Goal: Transaction & Acquisition: Purchase product/service

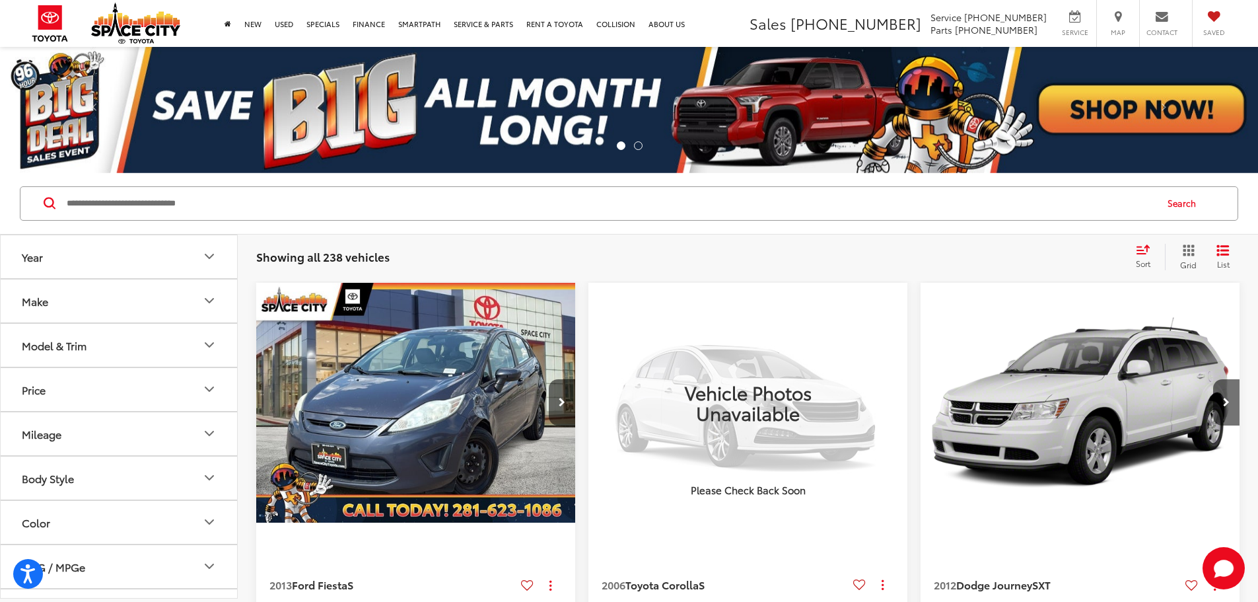
click at [203, 258] on icon "Year" at bounding box center [209, 256] width 16 height 16
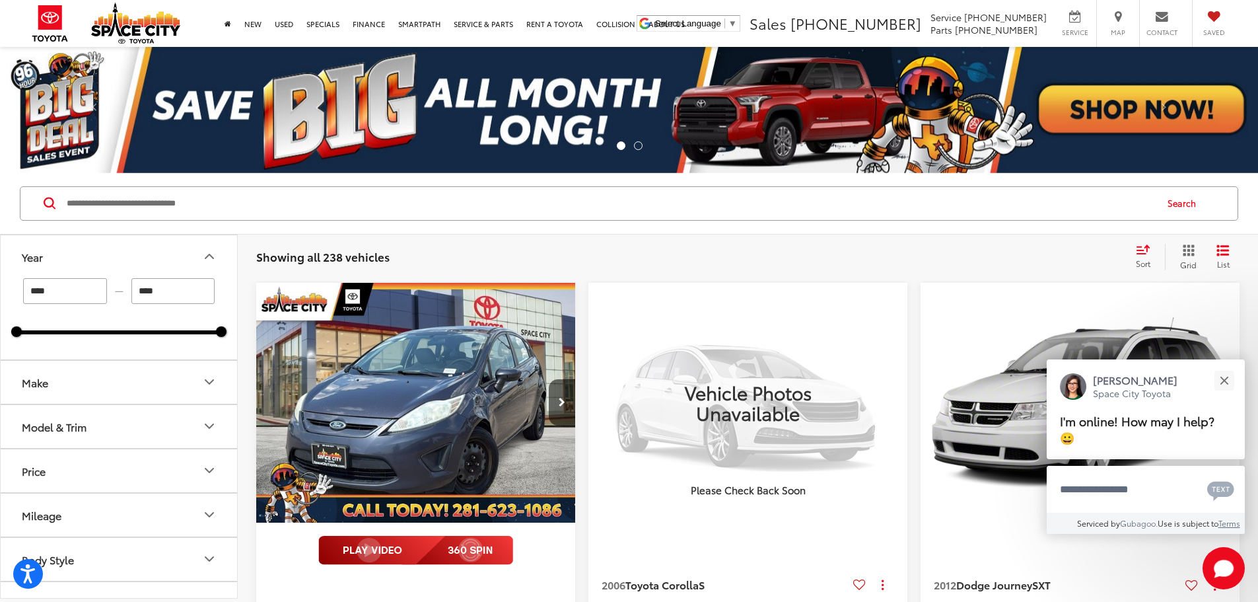
drag, startPoint x: 90, startPoint y: 300, endPoint x: -3, endPoint y: 282, distance: 94.2
click at [0, 282] on html "Press Alt+1 for screen-reader mode, Alt+0 to cancel Accessibility Screen-Reader…" at bounding box center [629, 301] width 1258 height 602
click at [78, 284] on input "****" at bounding box center [65, 291] width 84 height 26
drag, startPoint x: 71, startPoint y: 293, endPoint x: 15, endPoint y: 293, distance: 55.5
click at [15, 293] on div "**** — **** 2005 2025" at bounding box center [119, 318] width 236 height 81
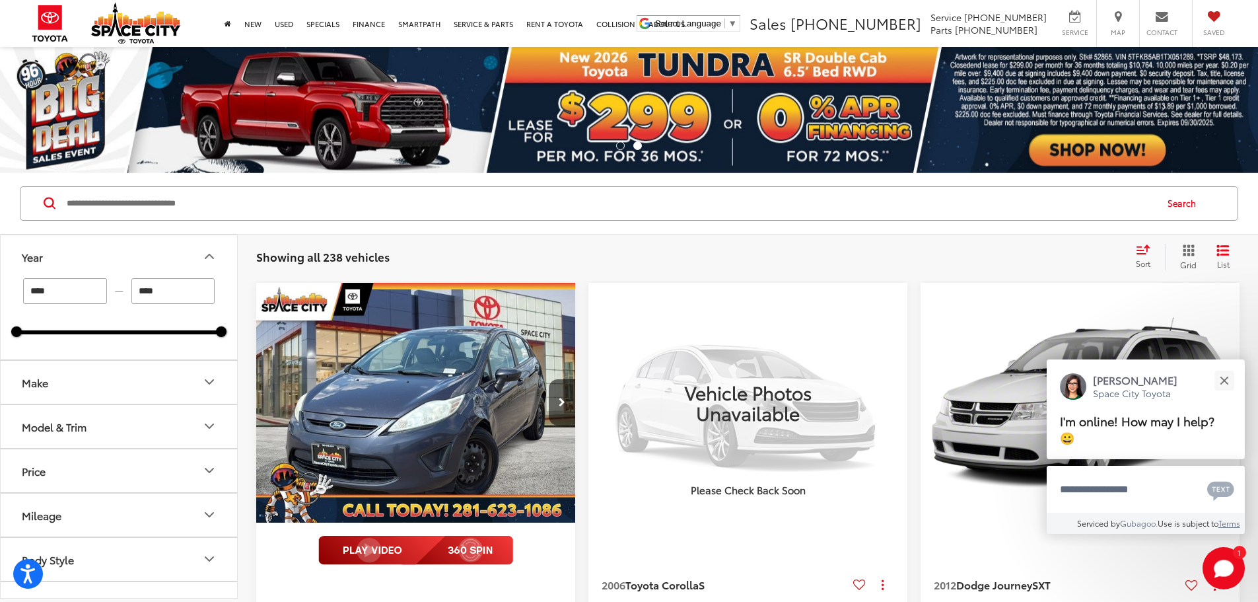
type input "****"
click at [223, 224] on div "Search" at bounding box center [629, 203] width 1258 height 61
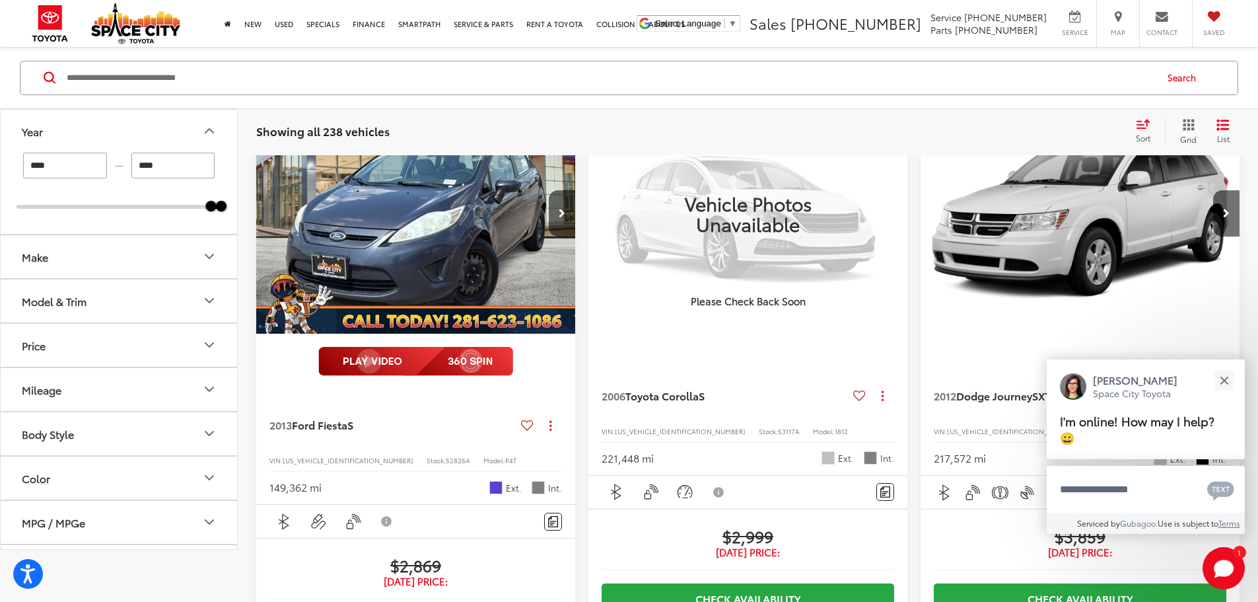
scroll to position [264, 0]
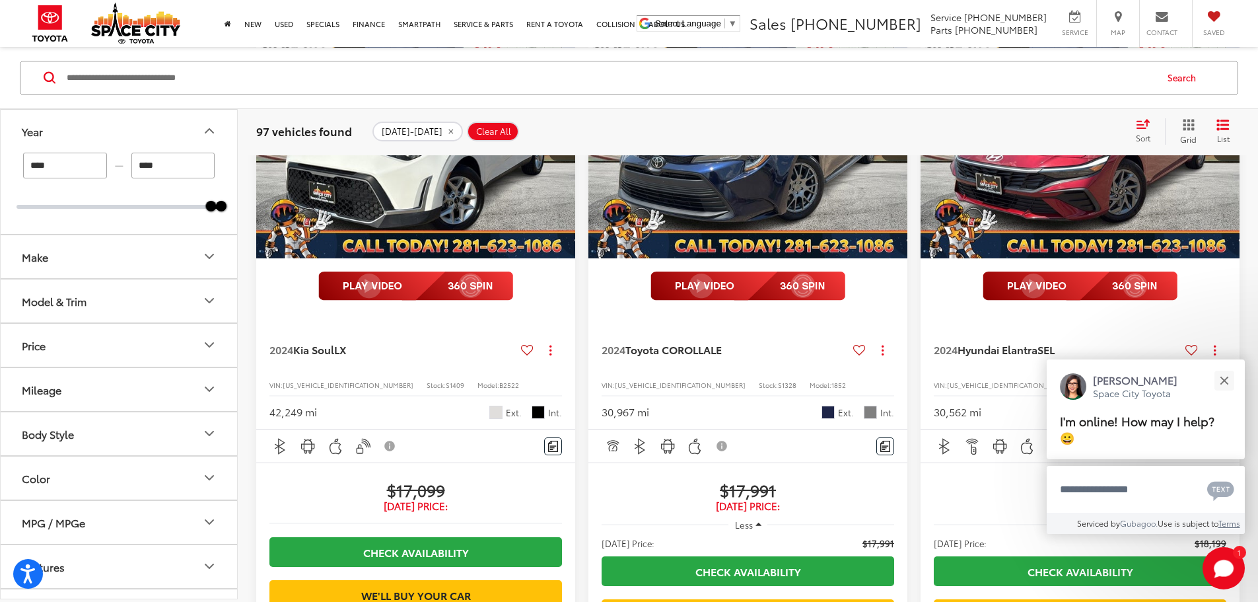
click at [207, 257] on icon "Make" at bounding box center [209, 256] width 16 height 16
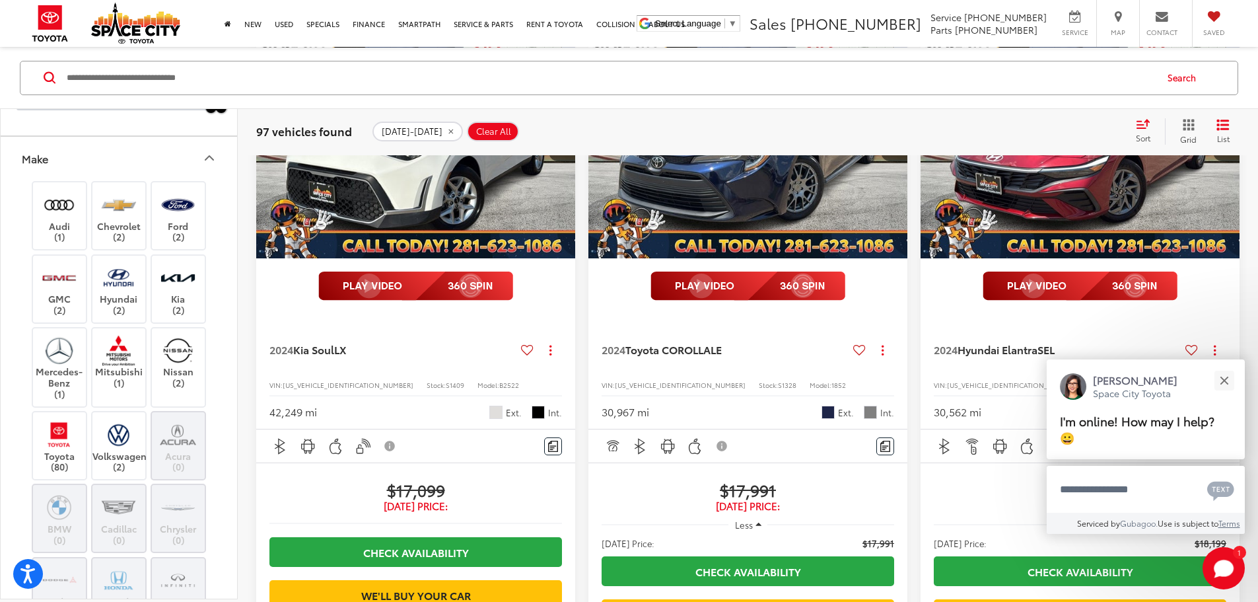
scroll to position [198, 0]
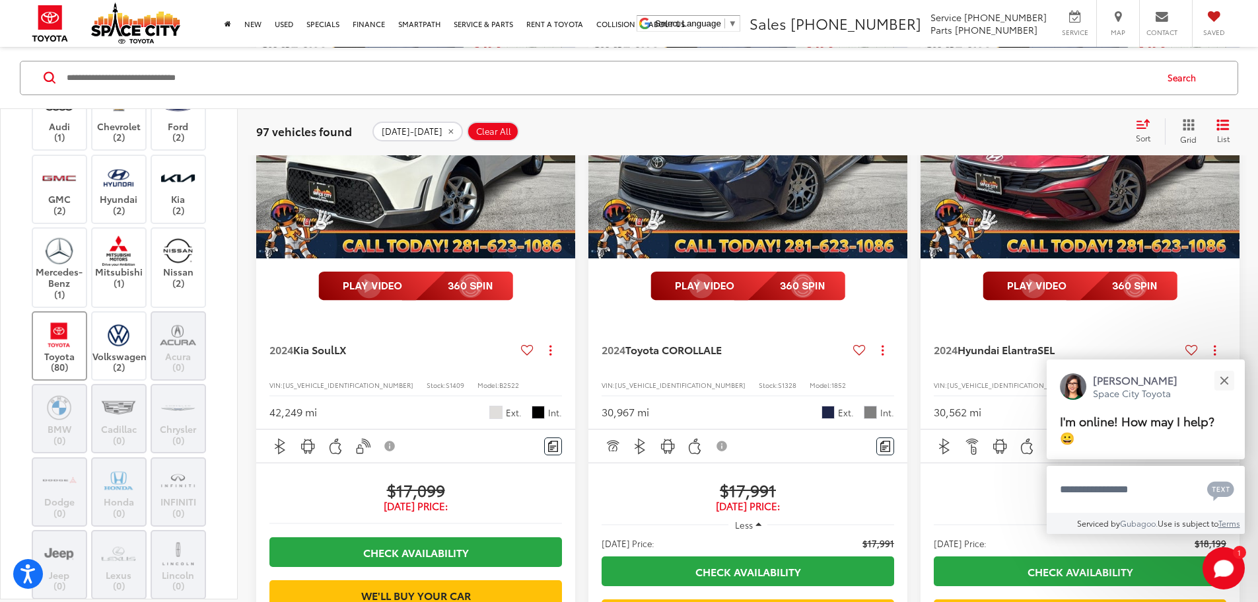
click at [55, 342] on img at bounding box center [59, 334] width 36 height 31
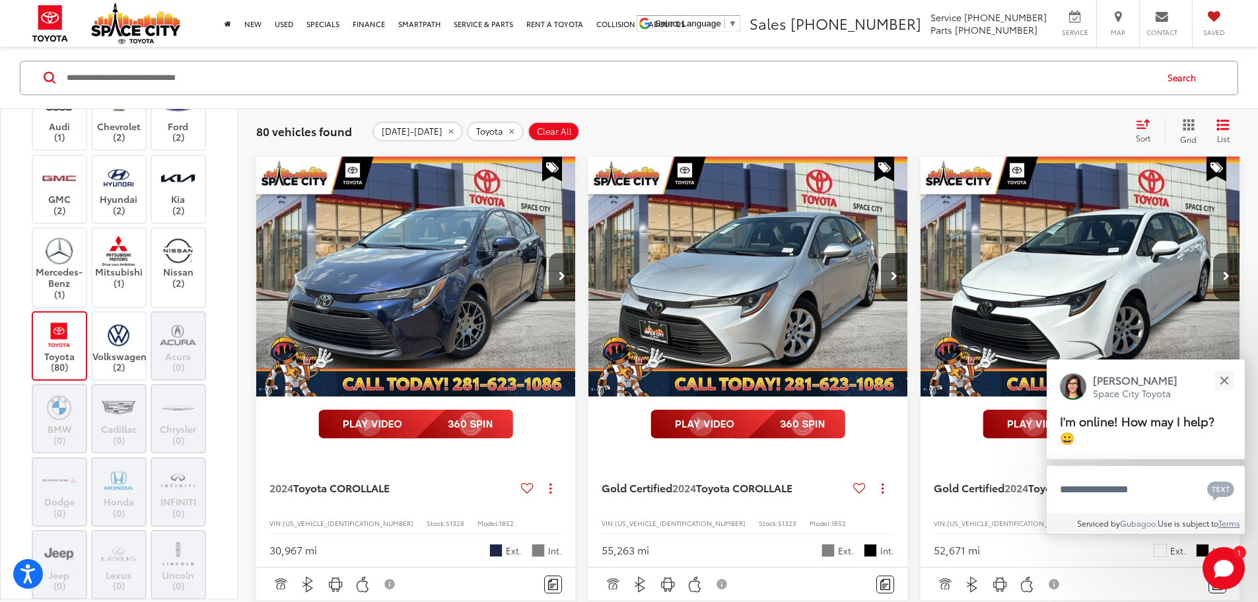
click at [243, 105] on div "Search" at bounding box center [629, 77] width 1258 height 61
click at [15, 133] on div "Audi (1) Chevrolet (2) Ford (2) GMC (2) Hyundai (2) Kia (2) Mercedes-Benz (1) M…" at bounding box center [119, 382] width 236 height 606
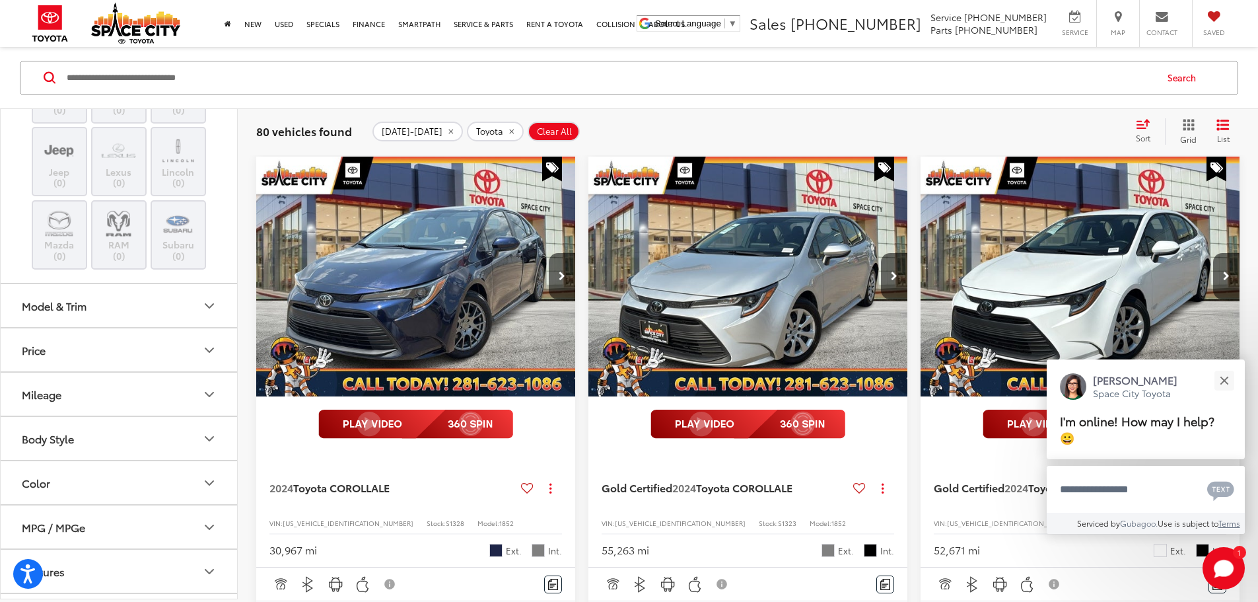
scroll to position [661, 0]
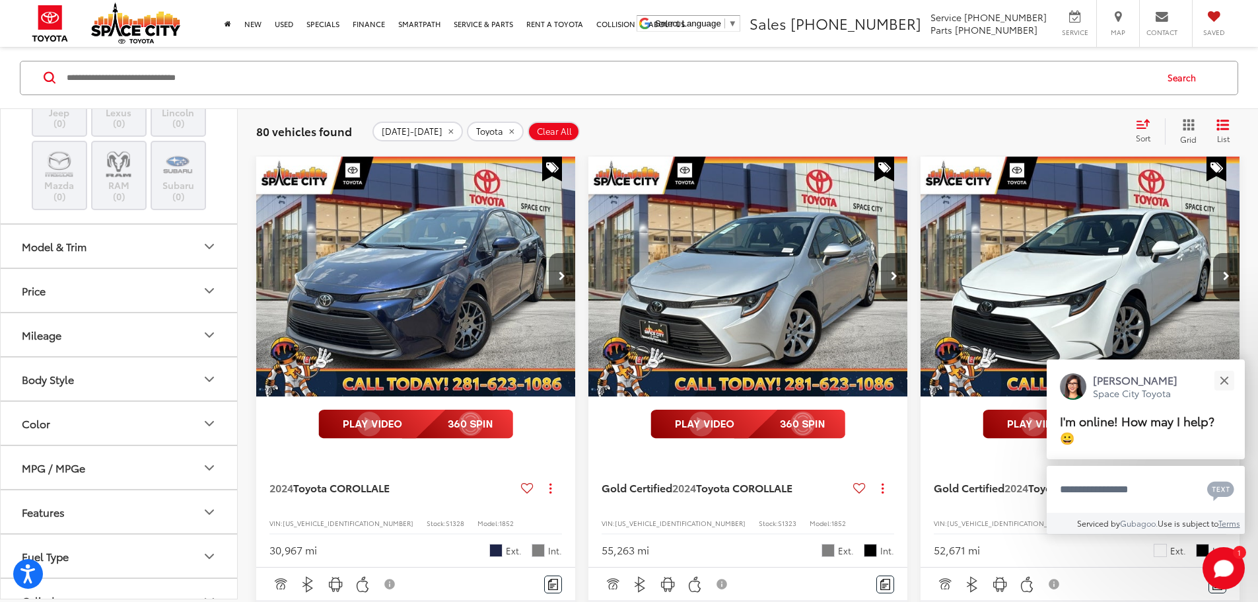
click at [215, 252] on icon "Model & Trim" at bounding box center [209, 246] width 16 height 16
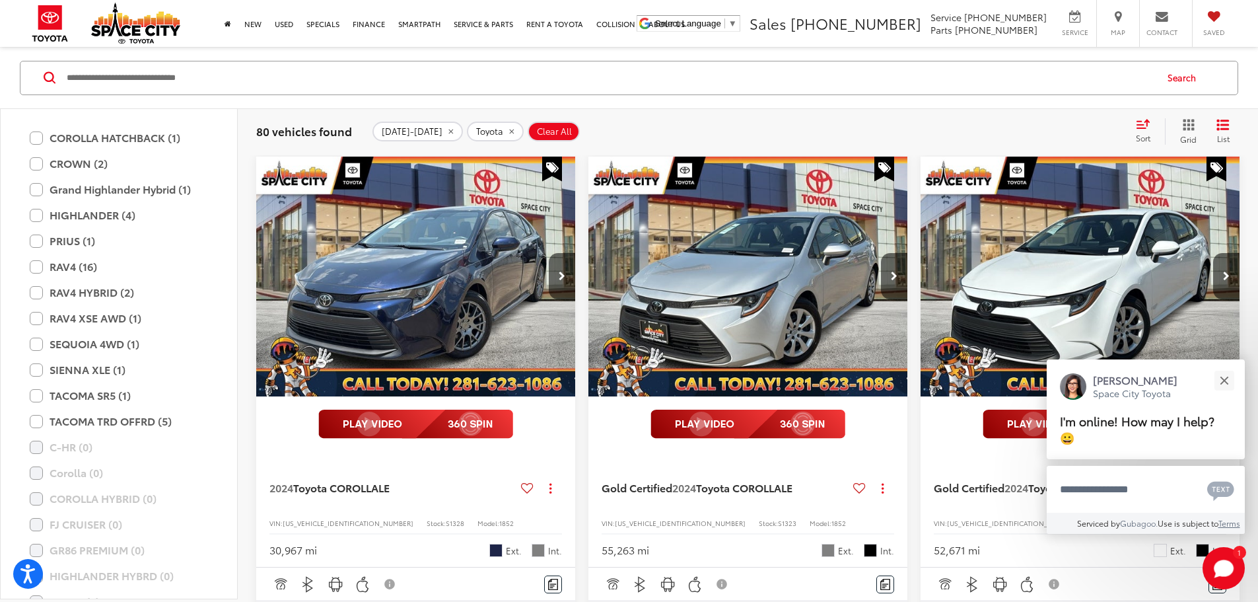
scroll to position [991, 0]
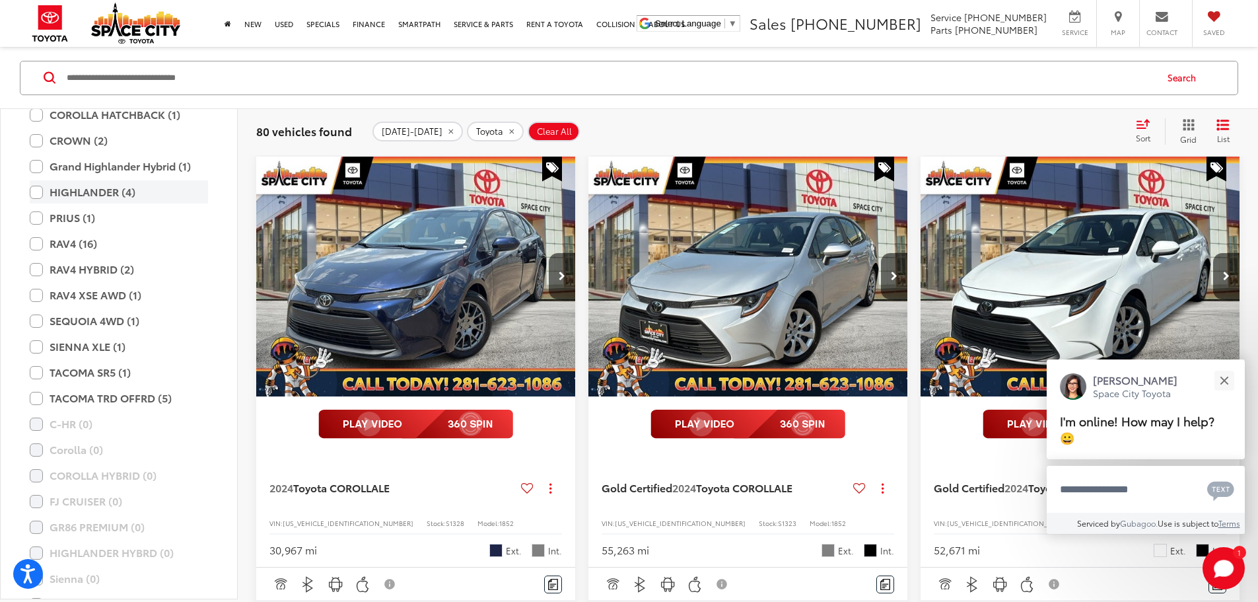
click at [33, 192] on label "HIGHLANDER (4)" at bounding box center [119, 191] width 178 height 23
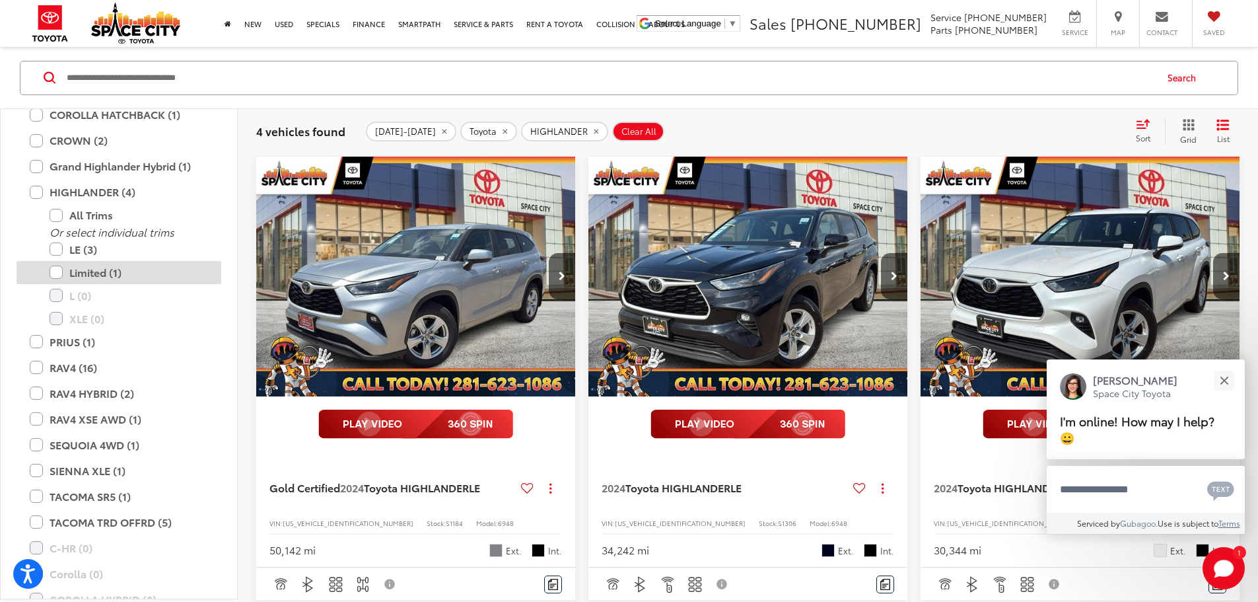
click at [56, 273] on label "Limited (1)" at bounding box center [129, 271] width 159 height 23
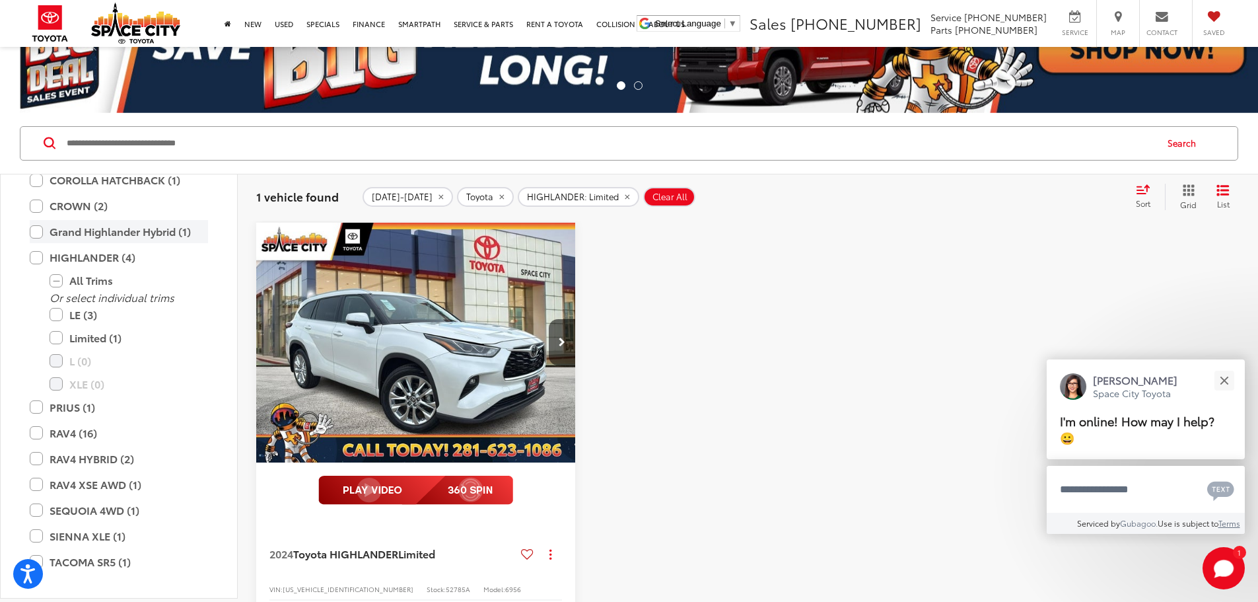
scroll to position [925, 0]
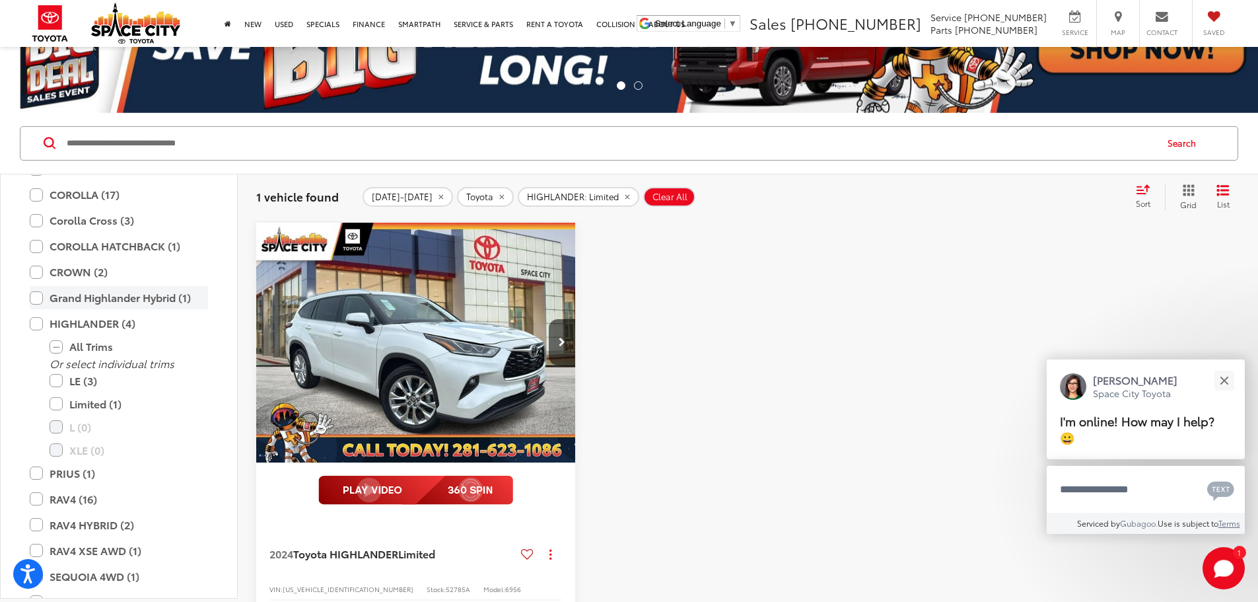
click at [34, 296] on label "Grand Highlander Hybrid (1)" at bounding box center [119, 297] width 178 height 23
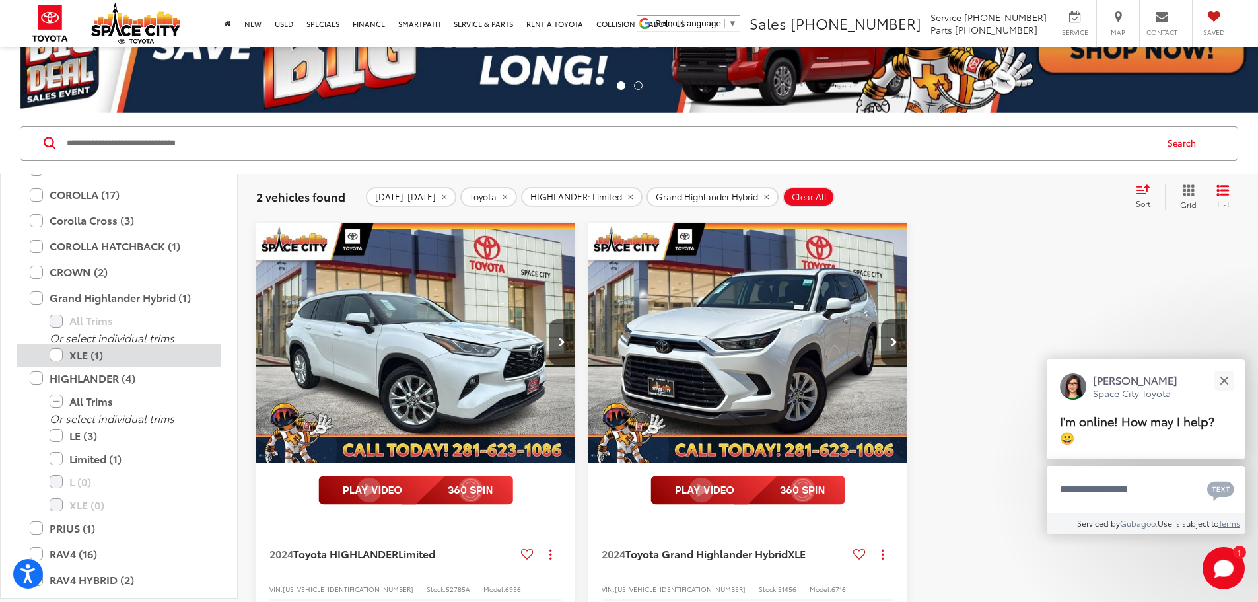
click at [55, 353] on label "XLE (1)" at bounding box center [129, 355] width 159 height 23
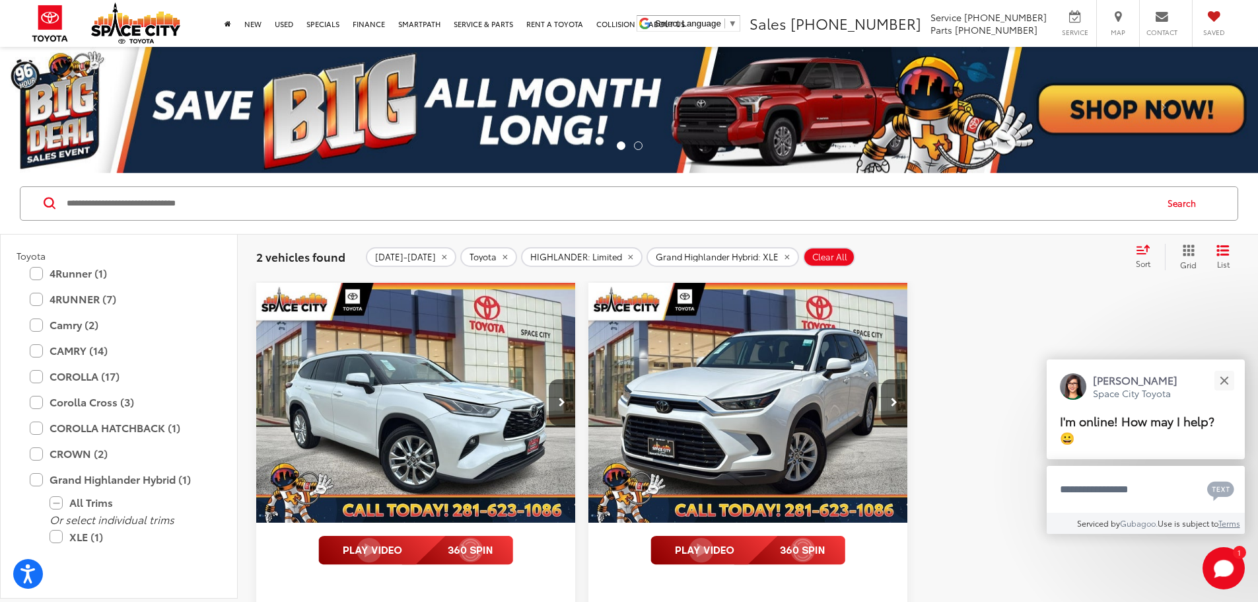
scroll to position [877, 0]
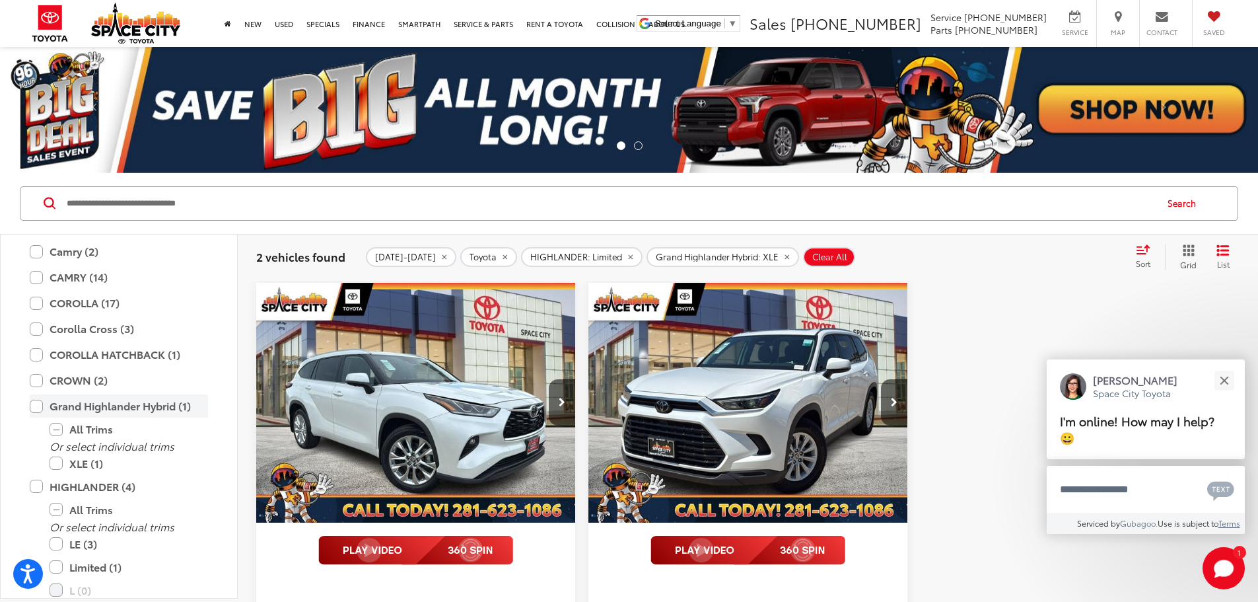
click at [36, 400] on label "Grand Highlander Hybrid (1)" at bounding box center [119, 405] width 178 height 23
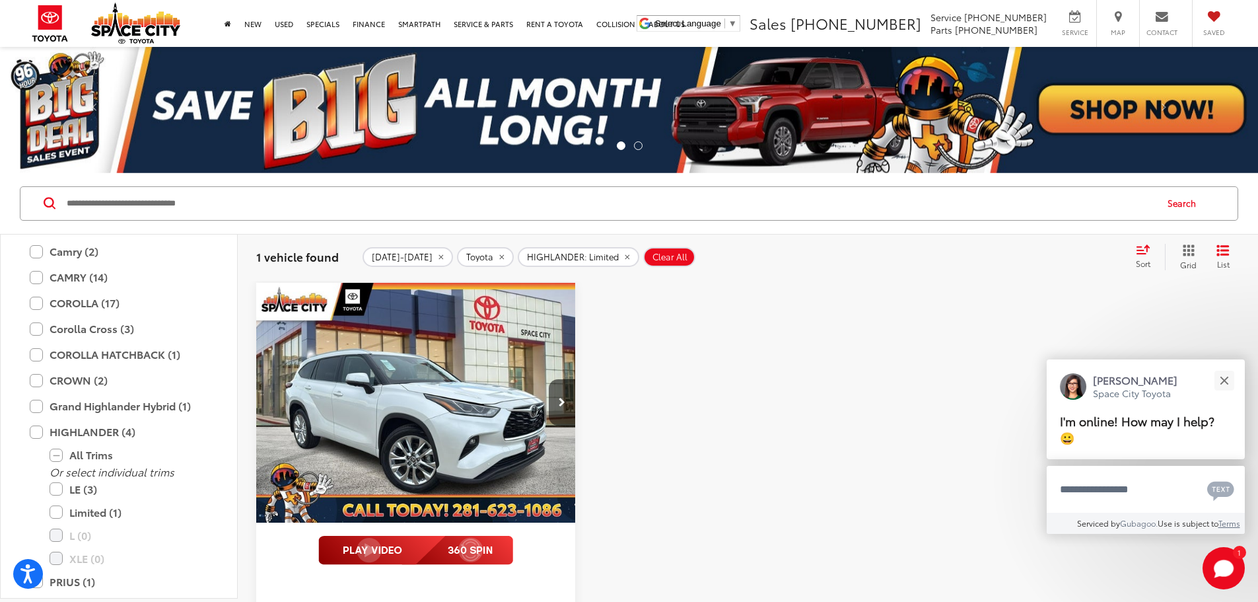
click at [393, 375] on img "2024 Toyota HIGHLANDER Limited 0" at bounding box center [416, 403] width 321 height 241
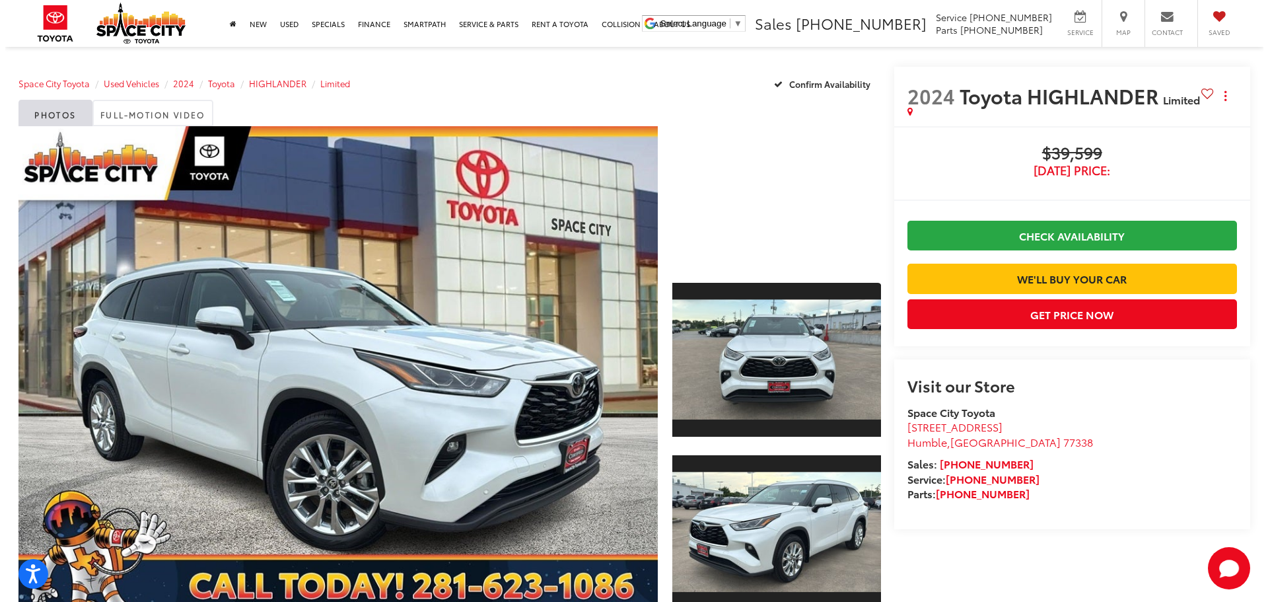
scroll to position [66, 0]
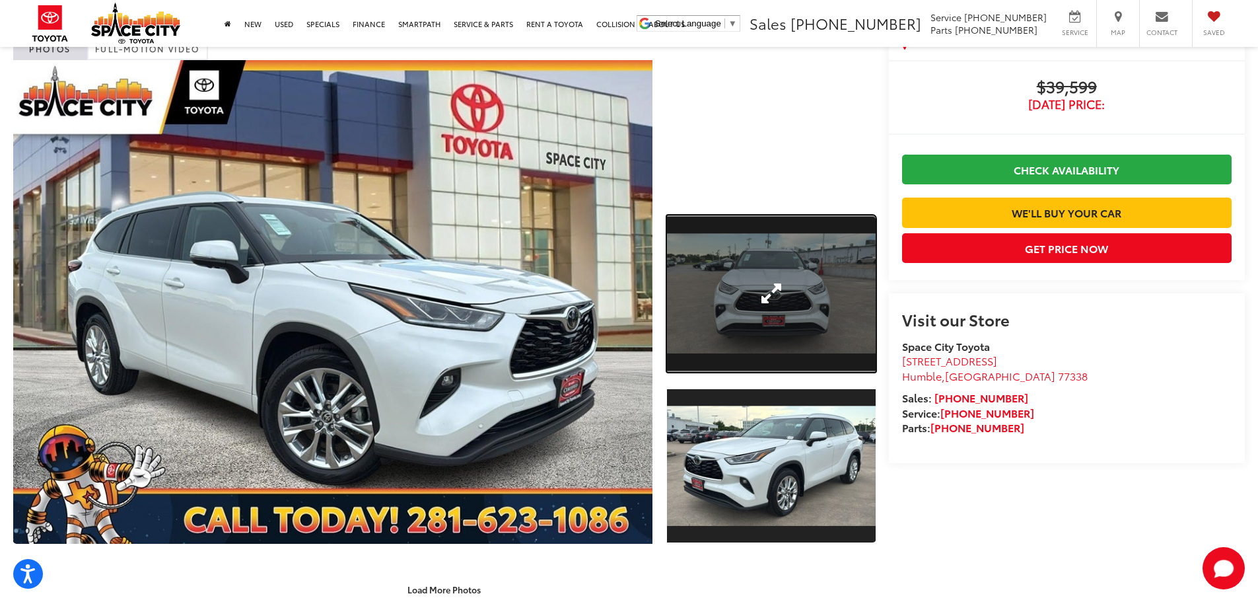
click at [762, 293] on link "Expand Photo 1" at bounding box center [771, 293] width 209 height 157
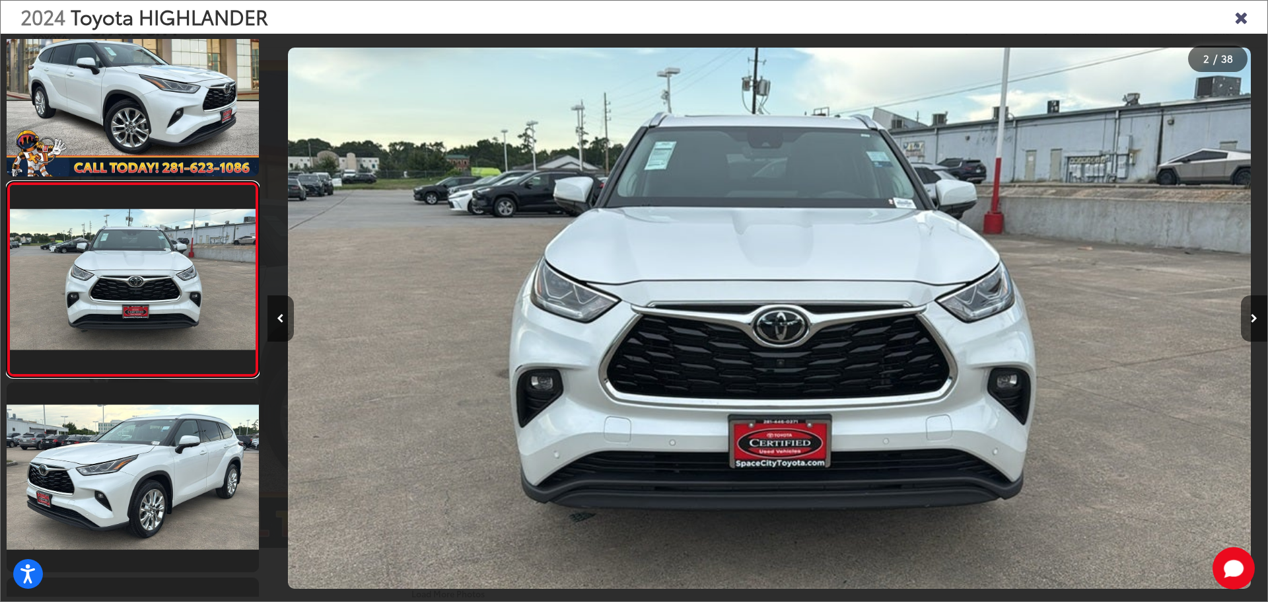
scroll to position [0, 1000]
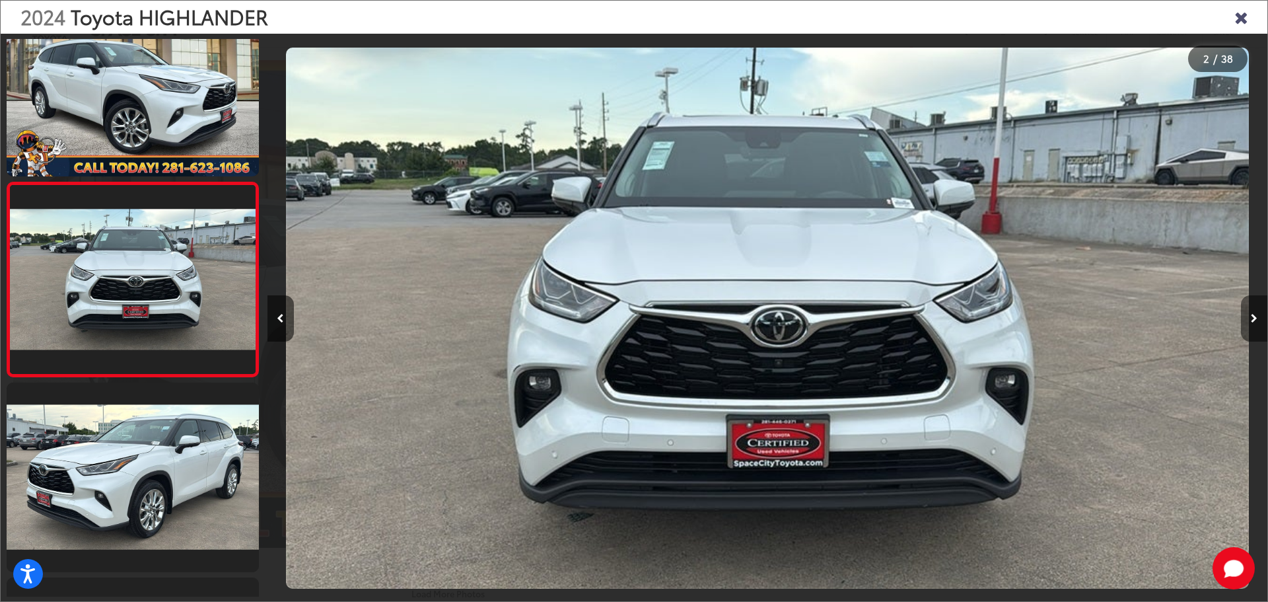
click at [1252, 318] on icon "Next image" at bounding box center [1254, 318] width 7 height 9
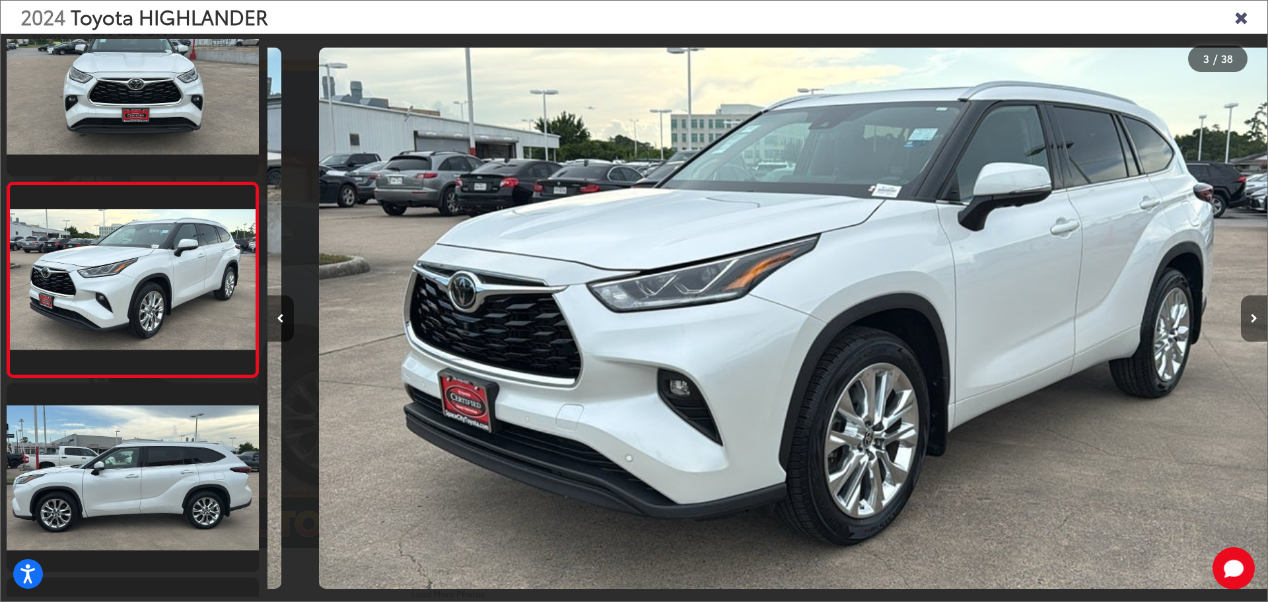
scroll to position [0, 2001]
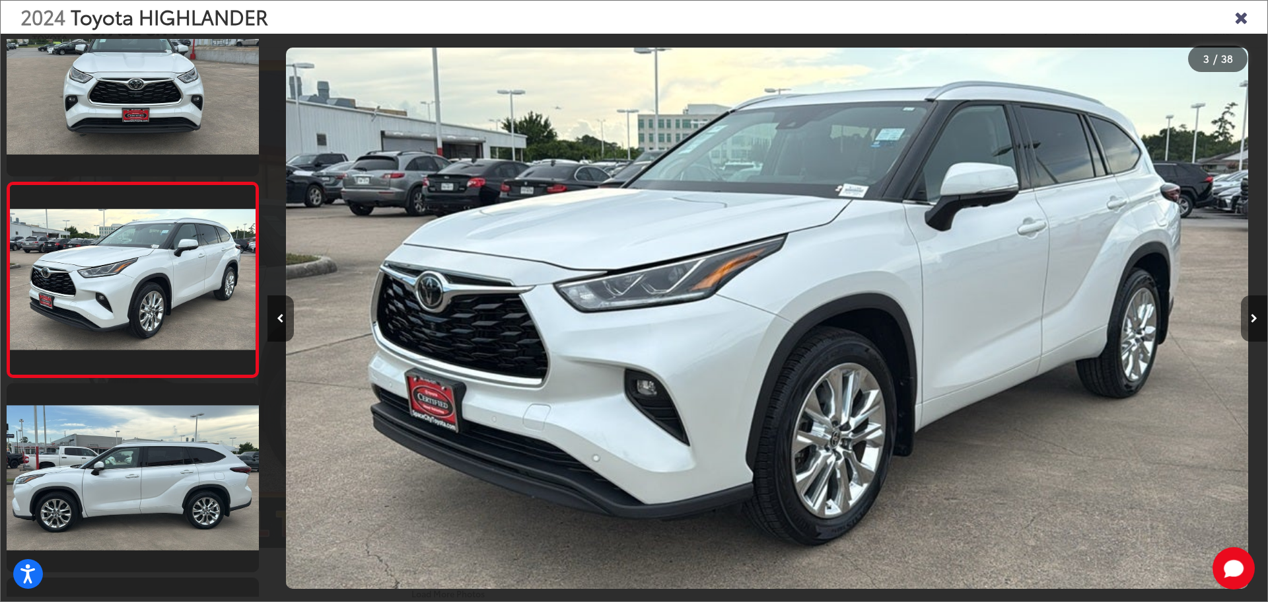
click at [1252, 318] on icon "Next image" at bounding box center [1254, 318] width 7 height 9
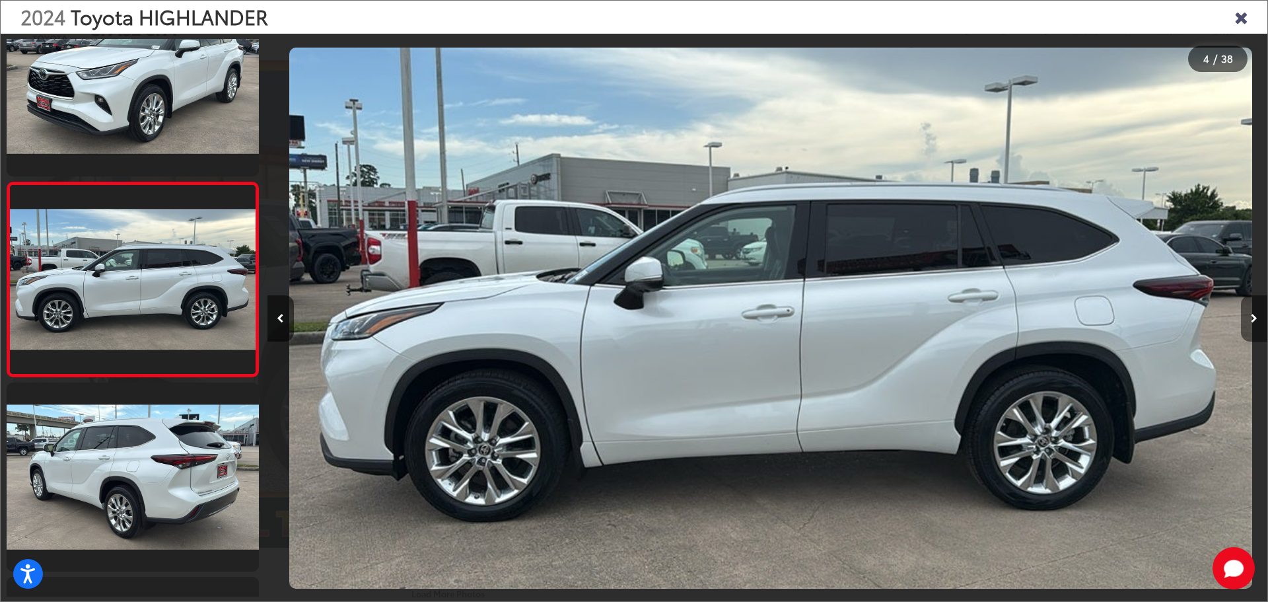
scroll to position [0, 3001]
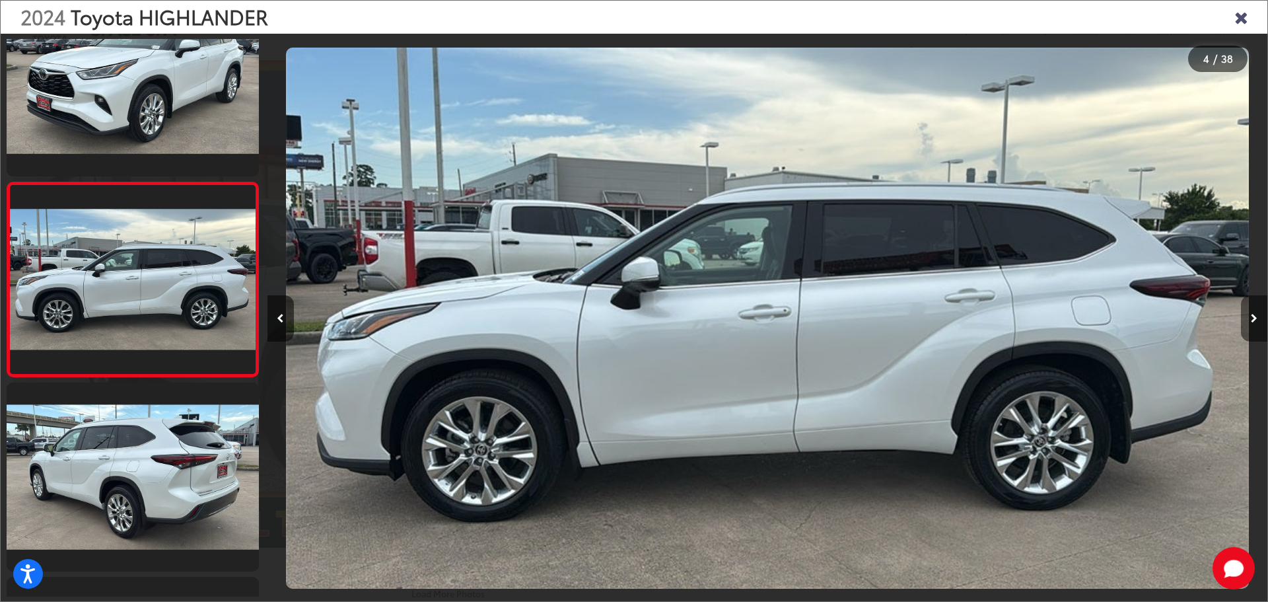
click at [1252, 318] on icon "Next image" at bounding box center [1254, 318] width 7 height 9
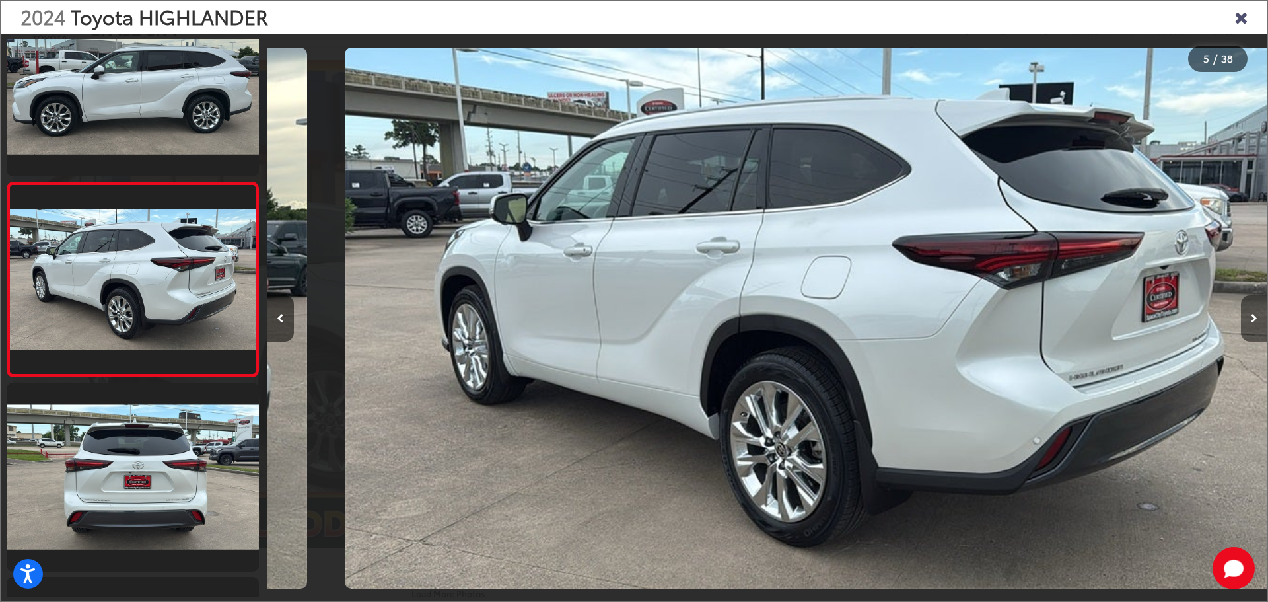
scroll to position [0, 4002]
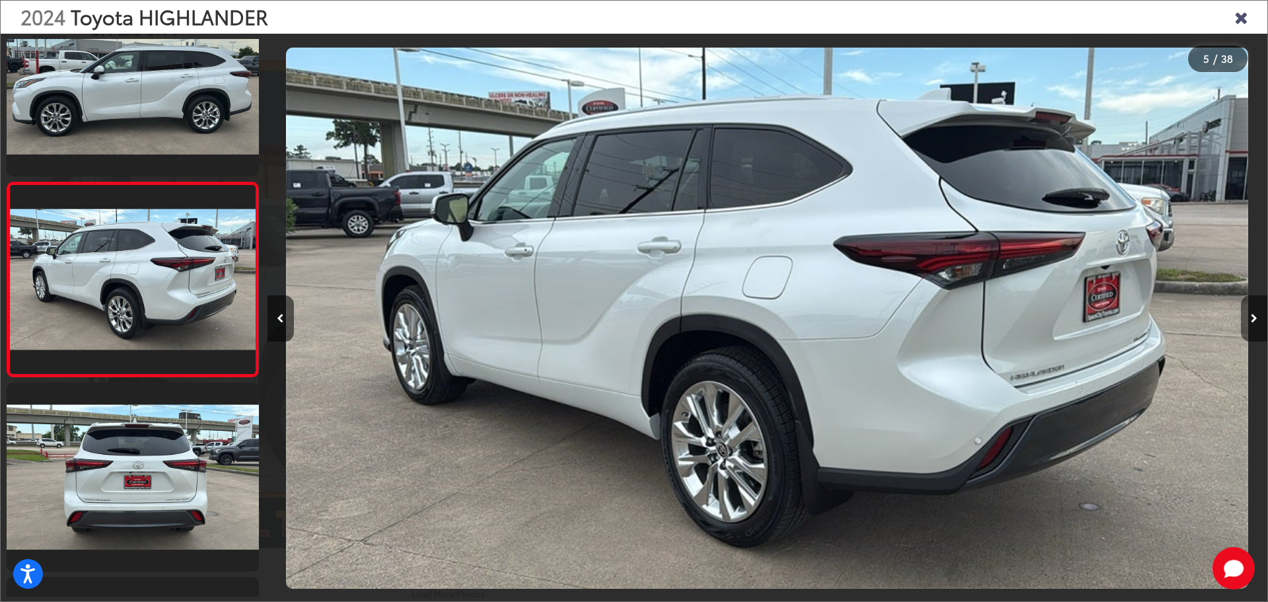
click at [1252, 318] on icon "Next image" at bounding box center [1254, 318] width 7 height 9
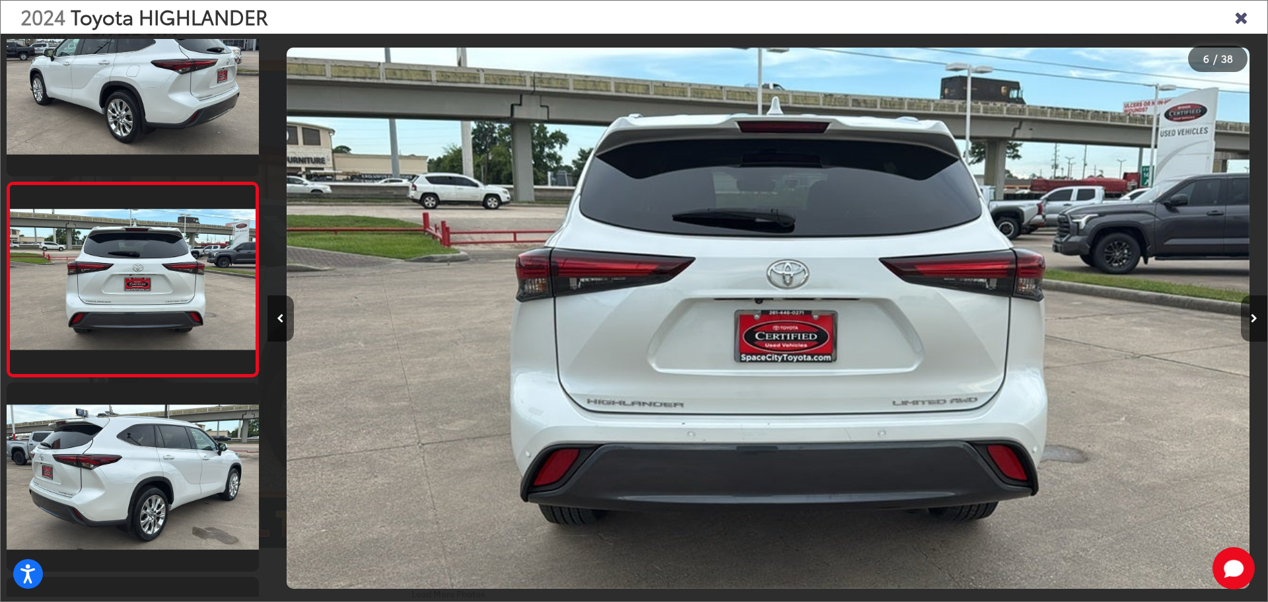
scroll to position [0, 5002]
click at [1252, 318] on icon "Next image" at bounding box center [1254, 318] width 7 height 9
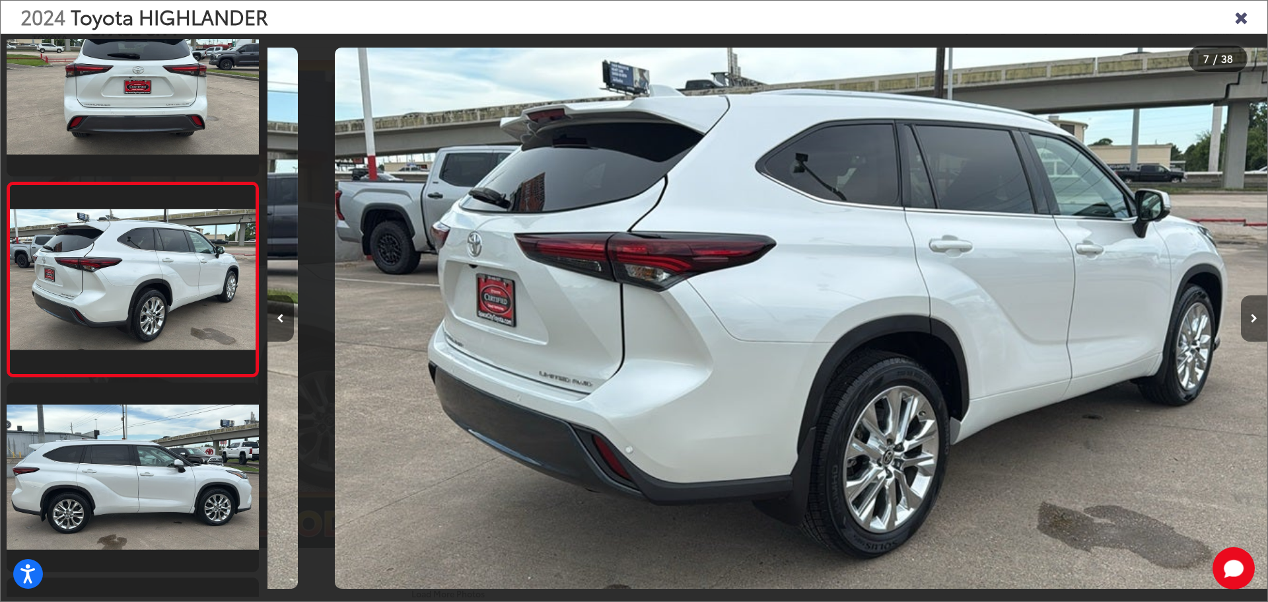
scroll to position [0, 6002]
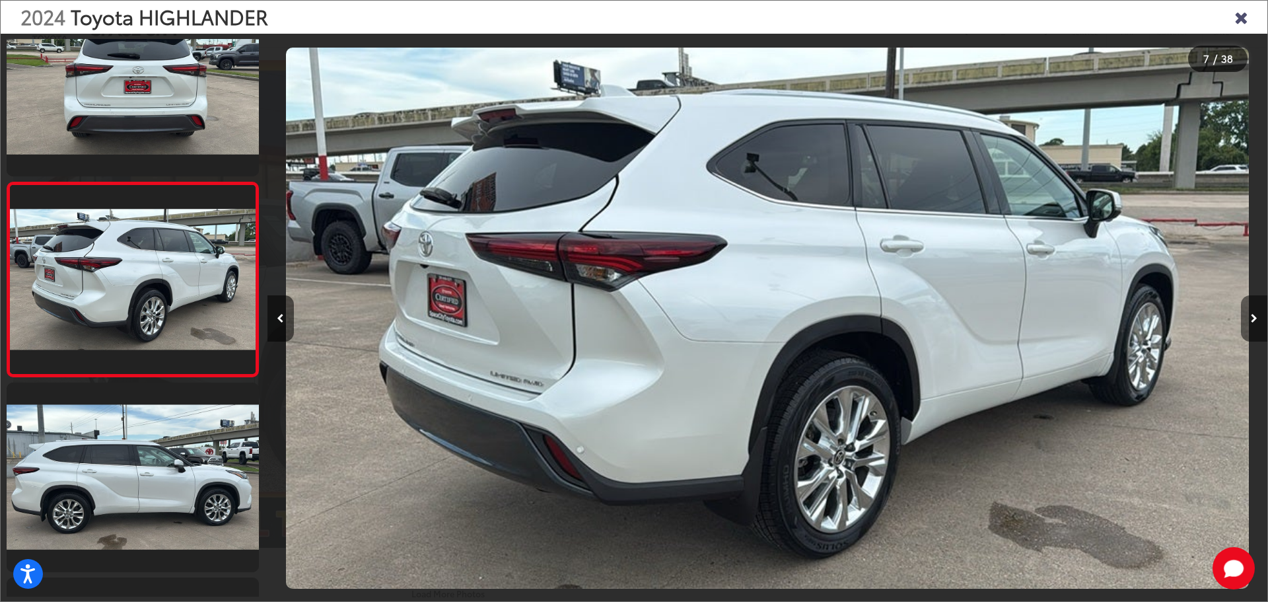
click at [1252, 318] on icon "Next image" at bounding box center [1254, 318] width 7 height 9
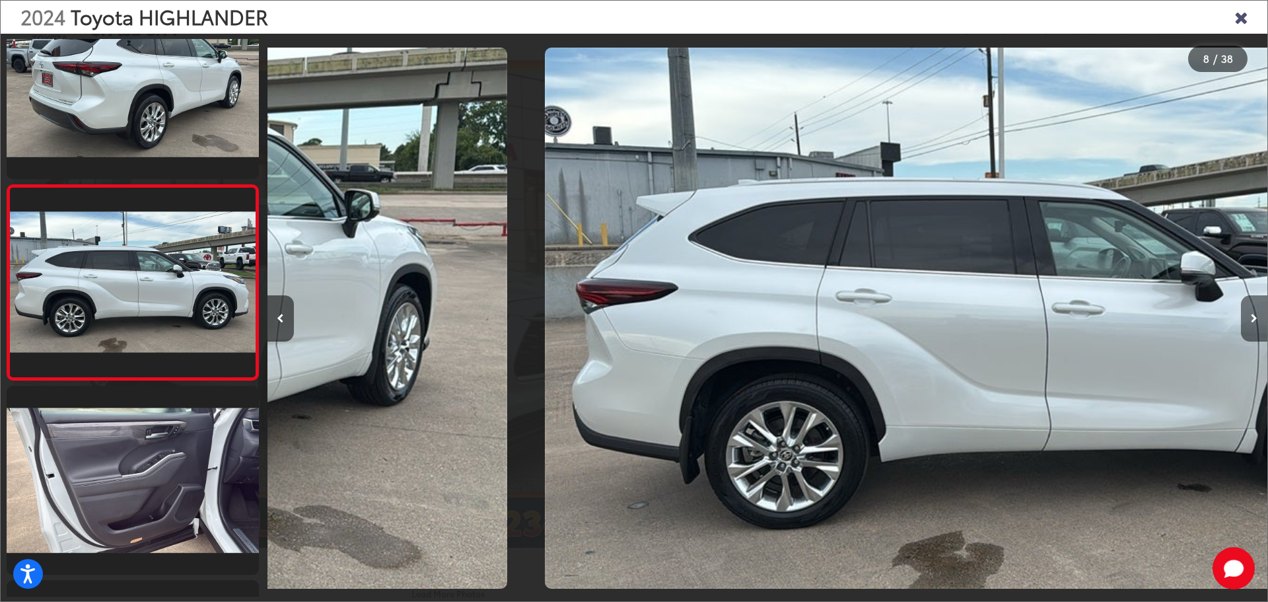
scroll to position [1218, 0]
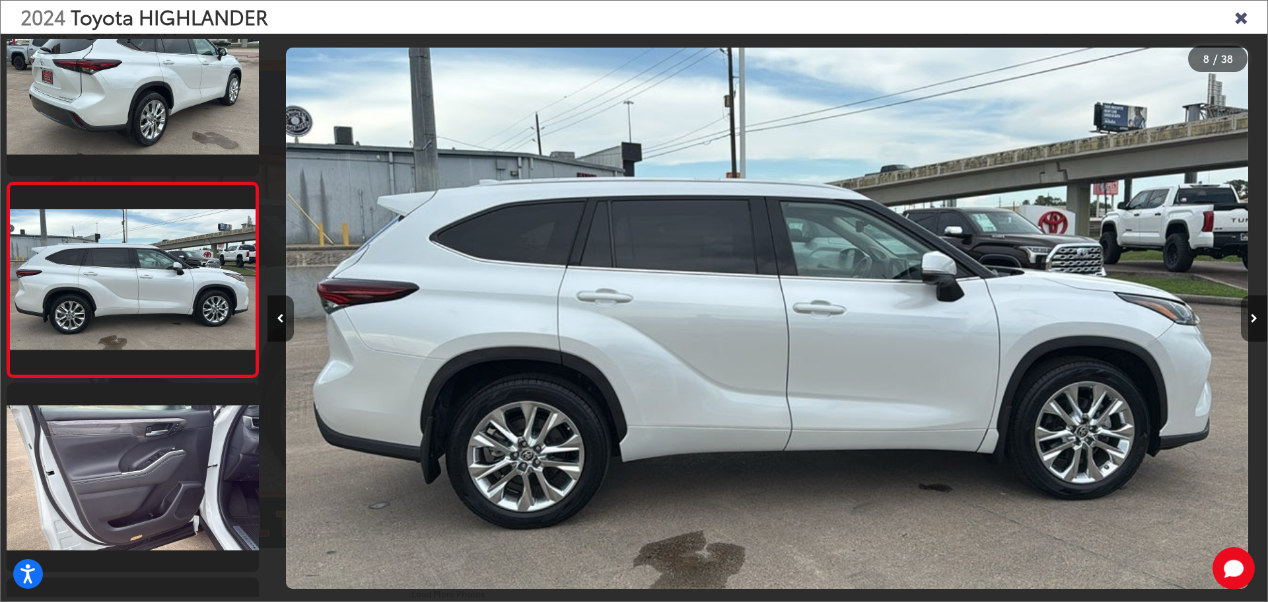
click at [1252, 318] on icon "Next image" at bounding box center [1254, 318] width 7 height 9
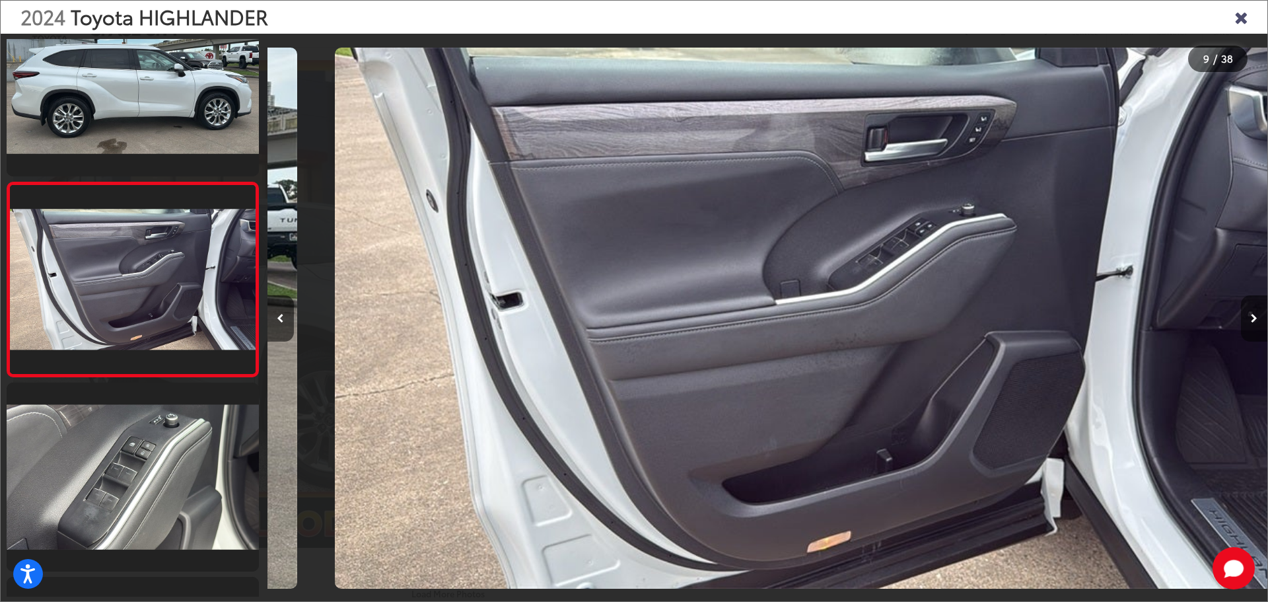
scroll to position [0, 8003]
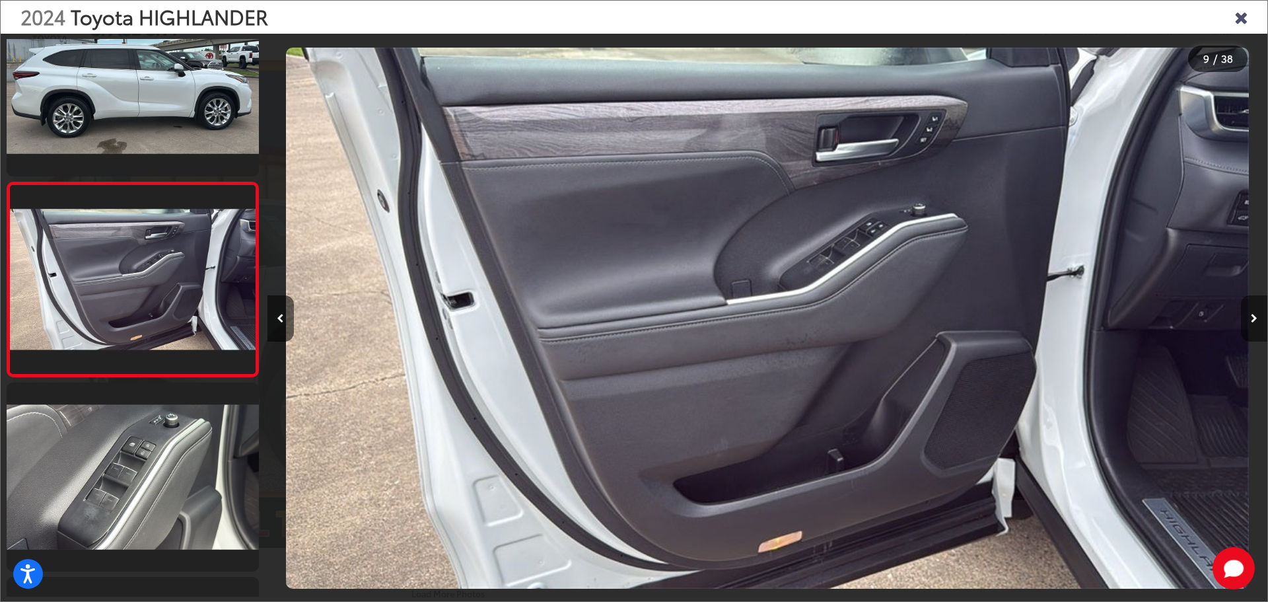
click at [1252, 318] on icon "Next image" at bounding box center [1254, 318] width 7 height 9
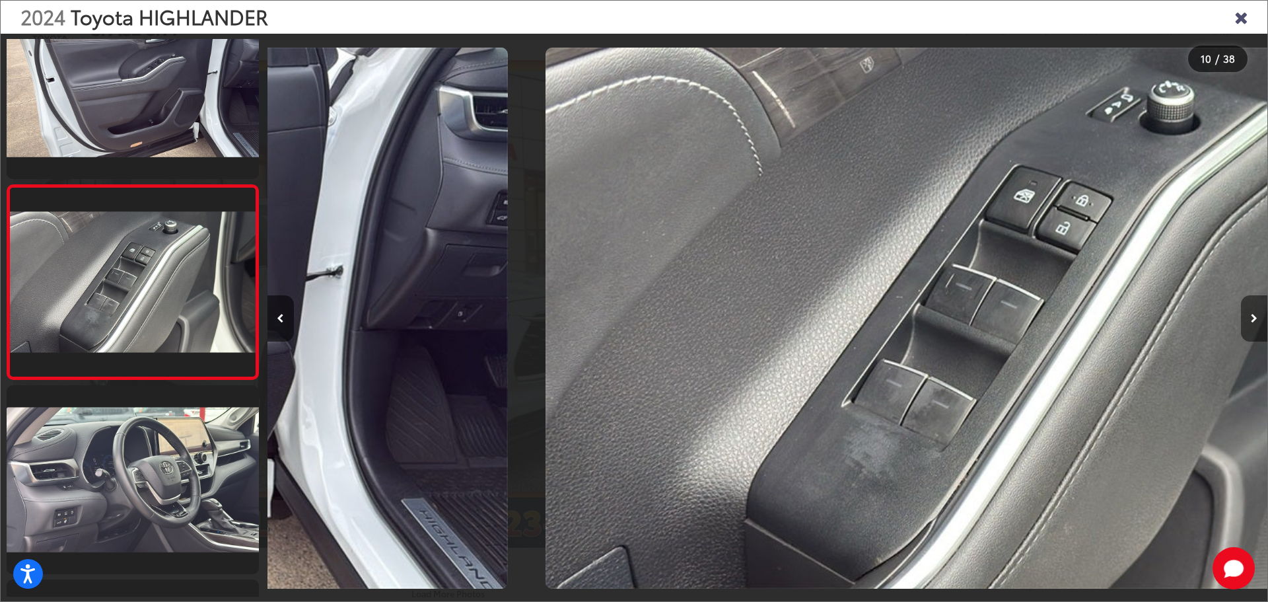
scroll to position [0, 0]
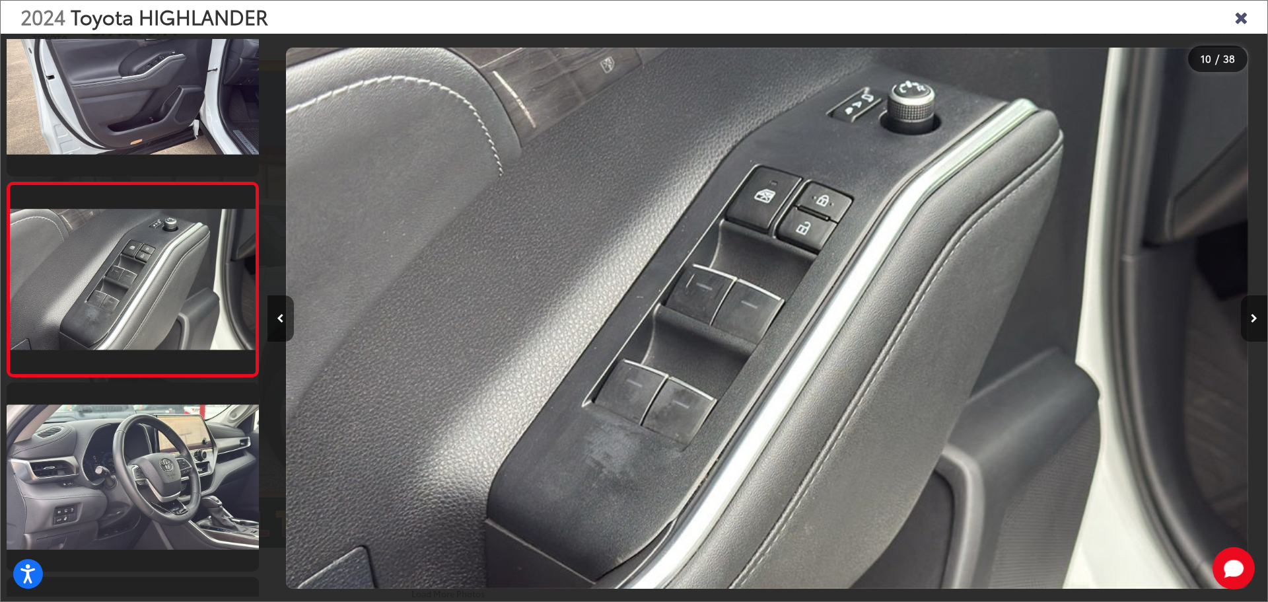
click at [1252, 318] on icon "Next image" at bounding box center [1254, 318] width 7 height 9
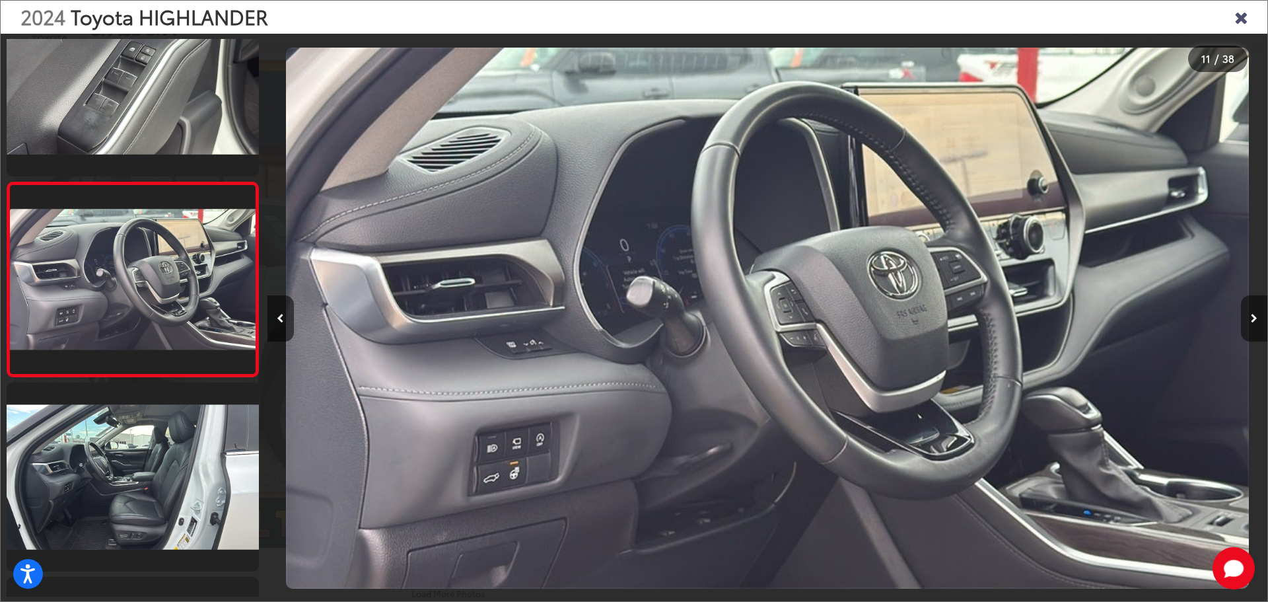
click at [1252, 318] on icon "Next image" at bounding box center [1254, 318] width 7 height 9
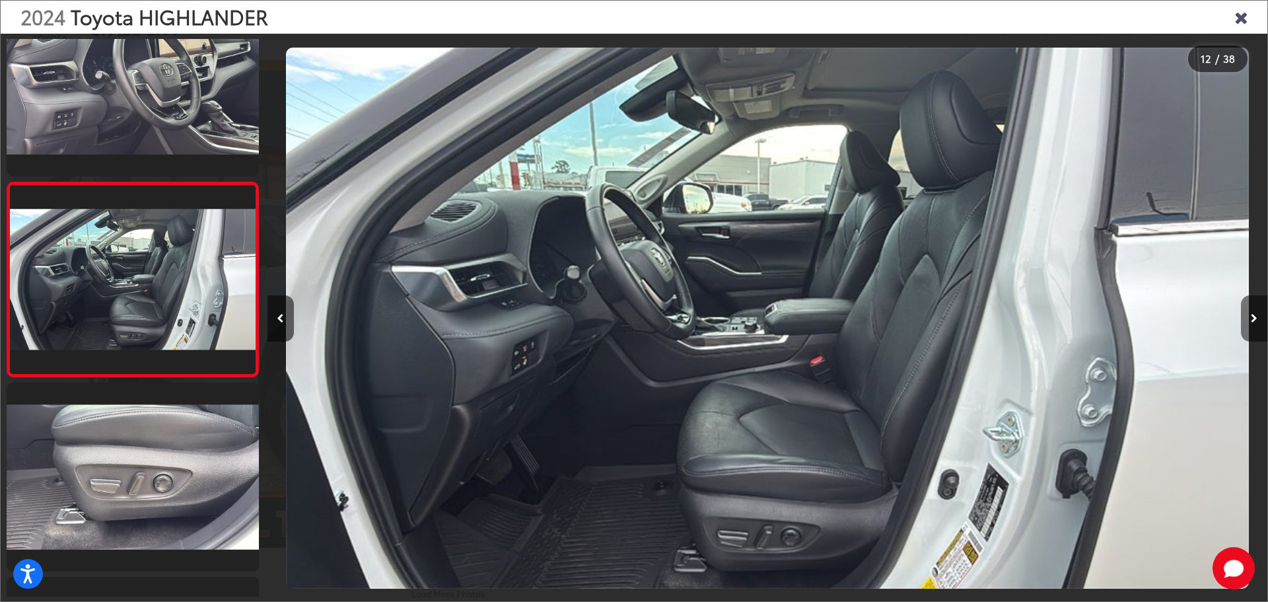
click at [1252, 318] on icon "Next image" at bounding box center [1254, 318] width 7 height 9
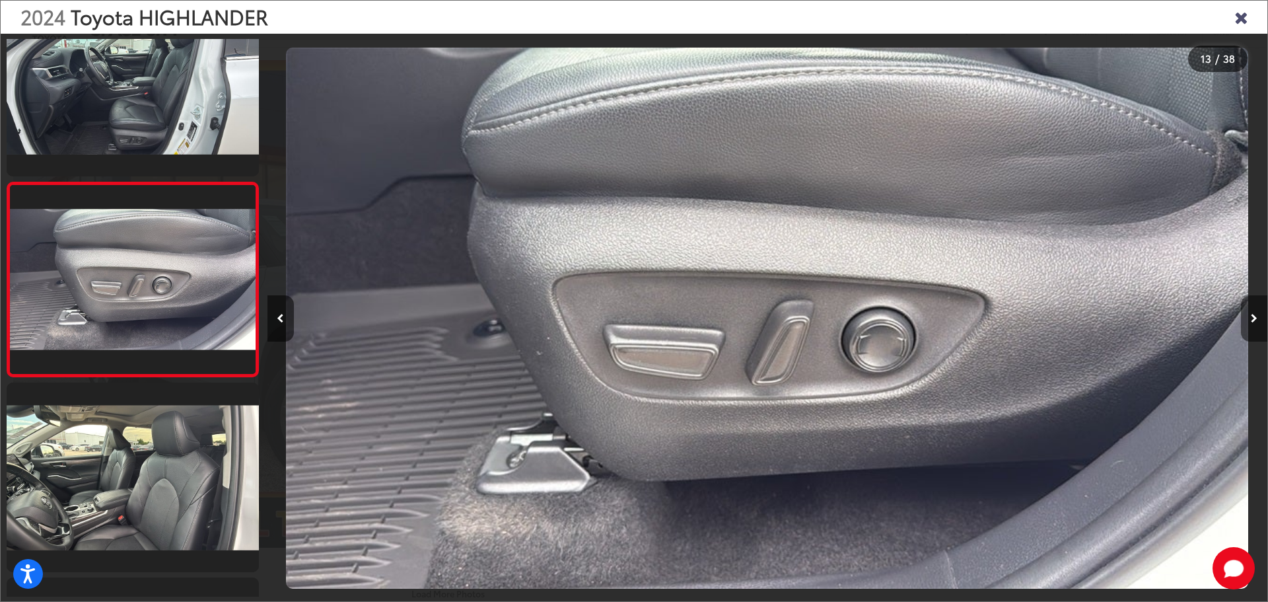
click at [1252, 318] on icon "Next image" at bounding box center [1254, 318] width 7 height 9
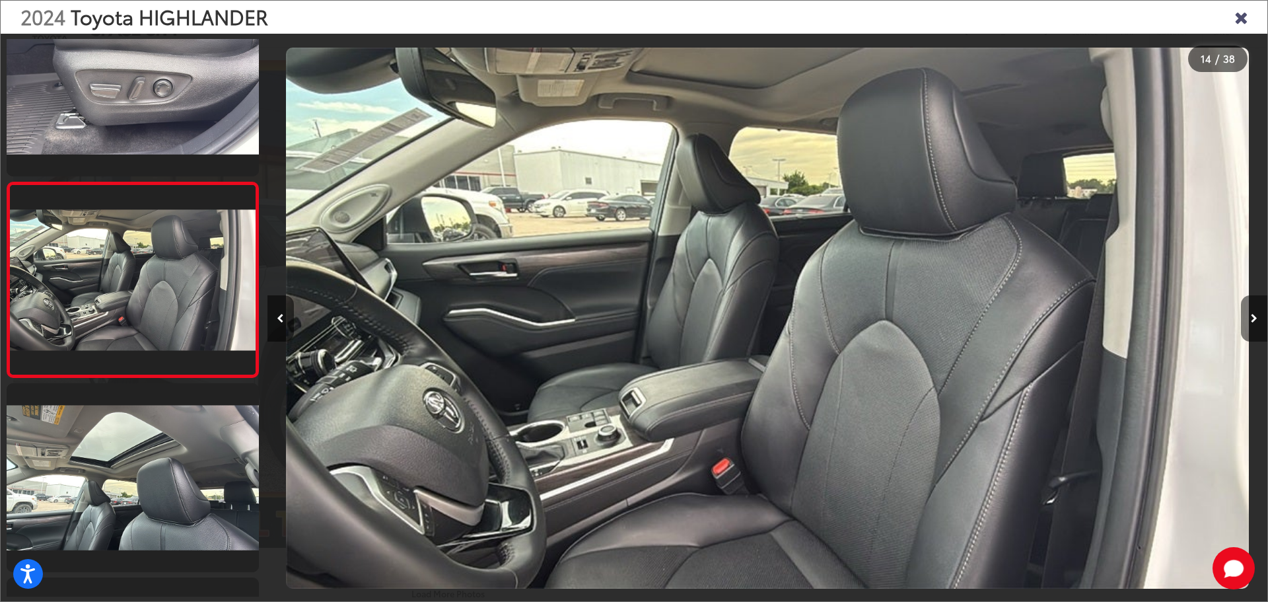
click at [1251, 327] on button "Next image" at bounding box center [1254, 318] width 26 height 46
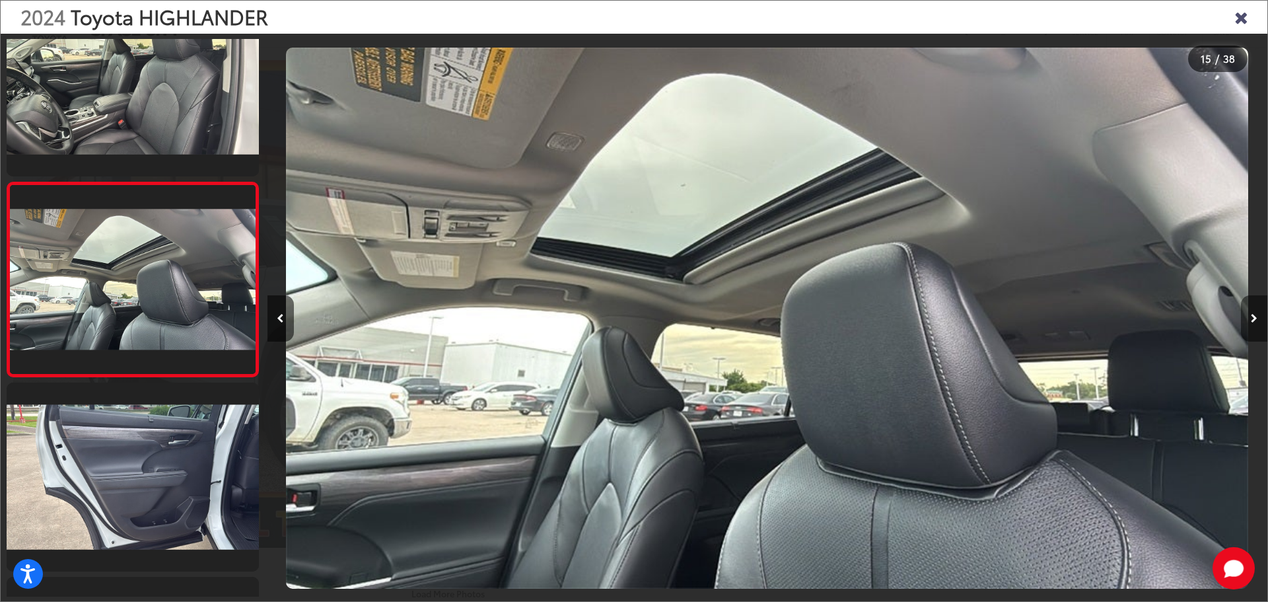
click at [1251, 327] on button "Next image" at bounding box center [1254, 318] width 26 height 46
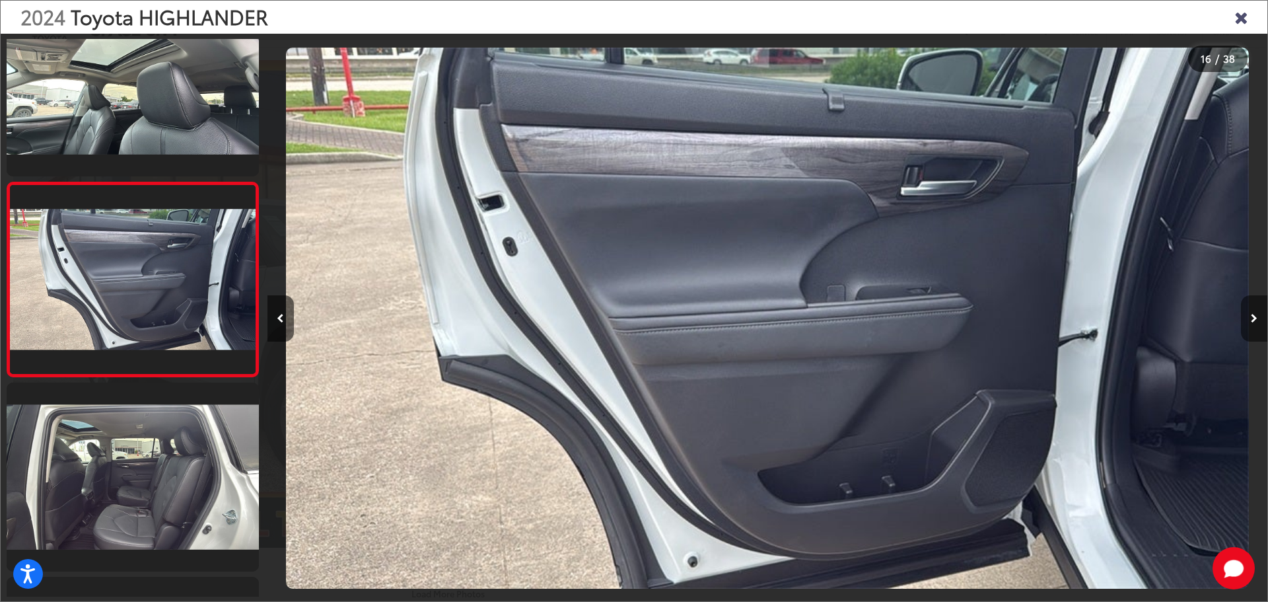
click at [1251, 327] on button "Next image" at bounding box center [1254, 318] width 26 height 46
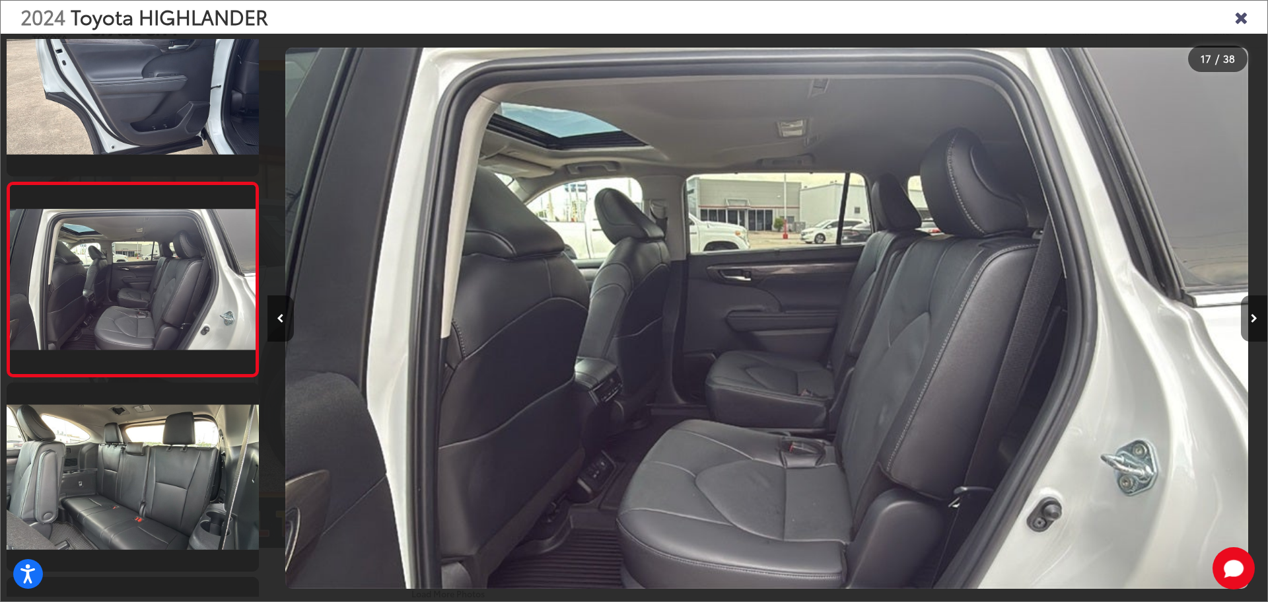
click at [1251, 327] on button "Next image" at bounding box center [1254, 318] width 26 height 46
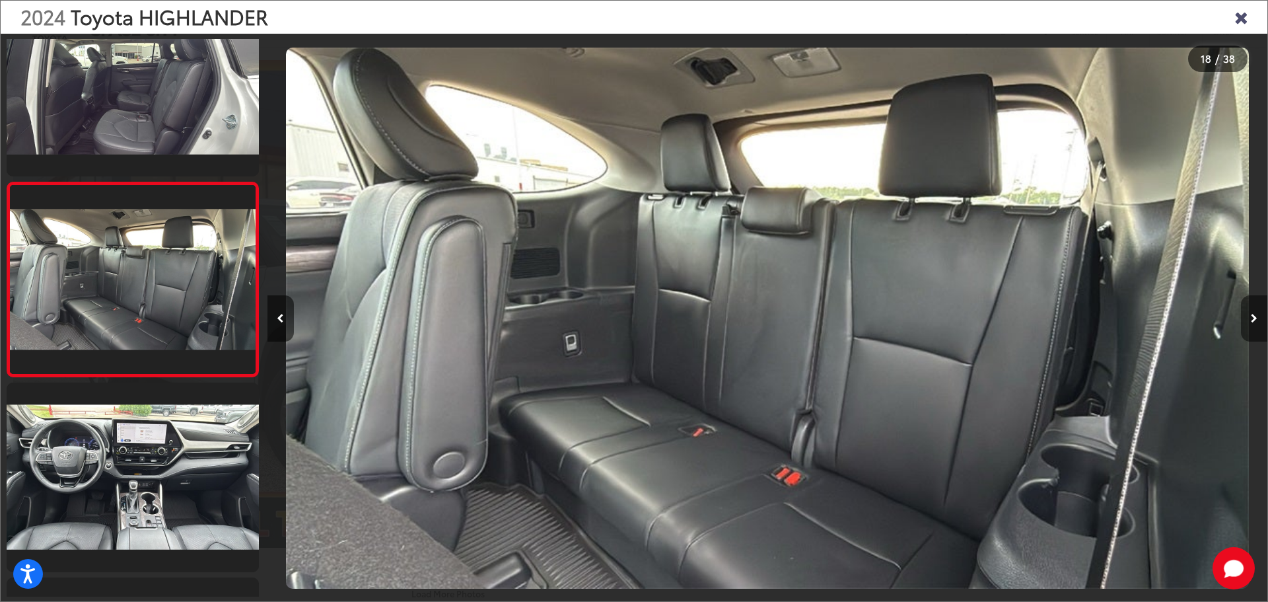
click at [1251, 327] on button "Next image" at bounding box center [1254, 318] width 26 height 46
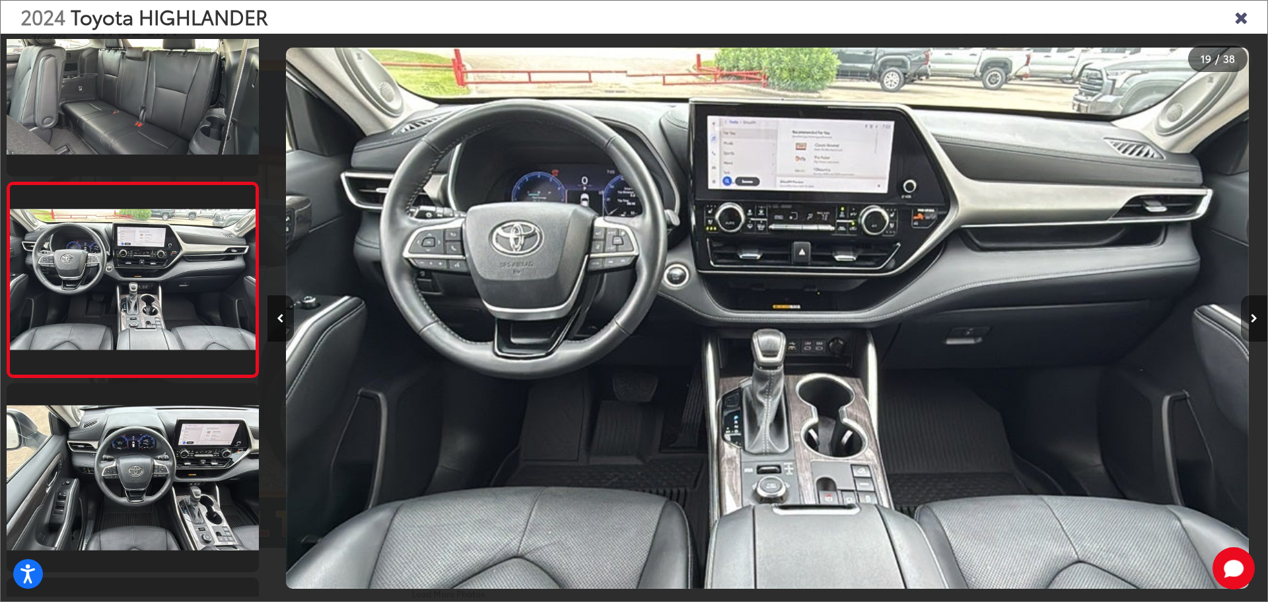
click at [1250, 326] on button "Next image" at bounding box center [1254, 318] width 26 height 46
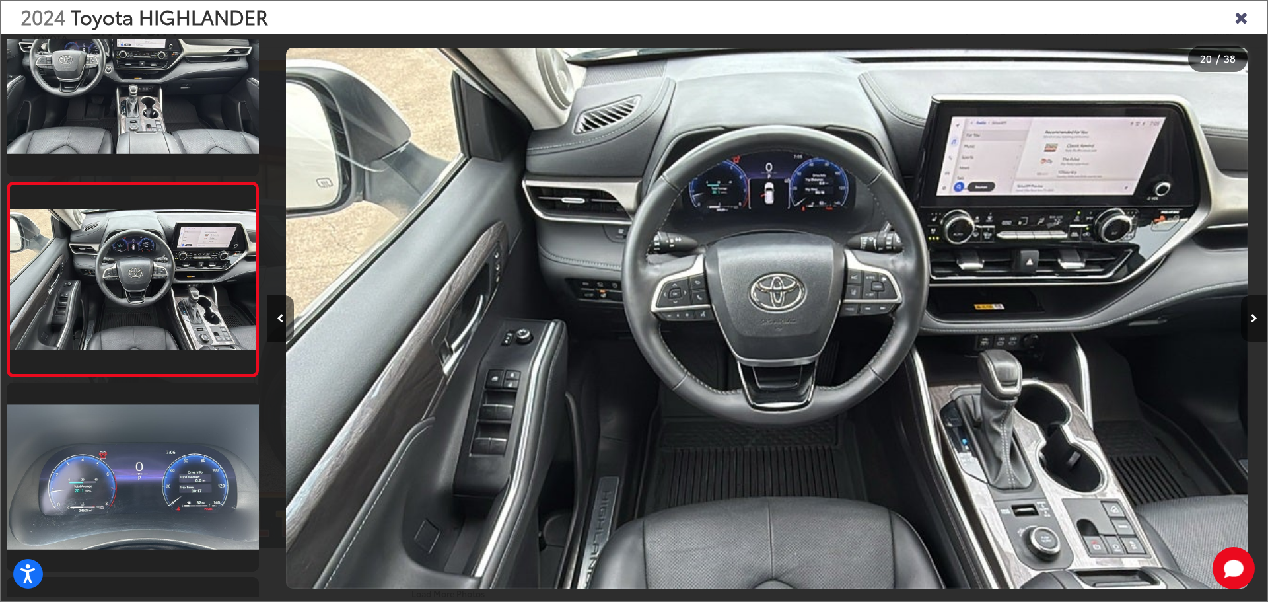
click at [1250, 326] on button "Next image" at bounding box center [1254, 318] width 26 height 46
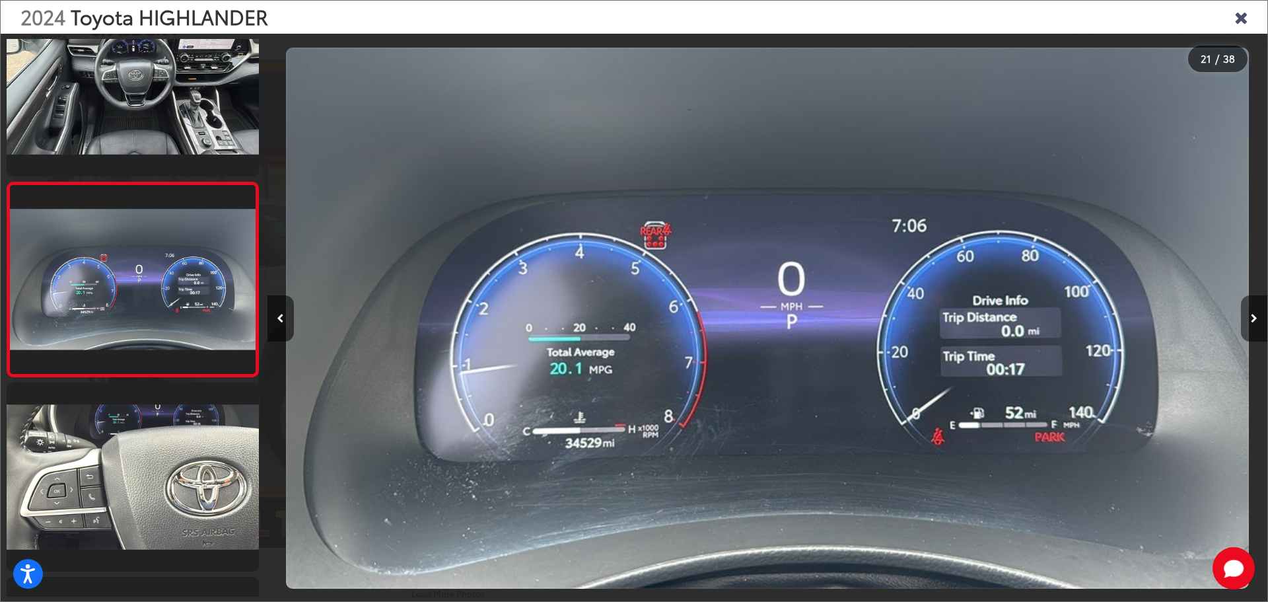
click at [1250, 313] on button "Next image" at bounding box center [1254, 318] width 26 height 46
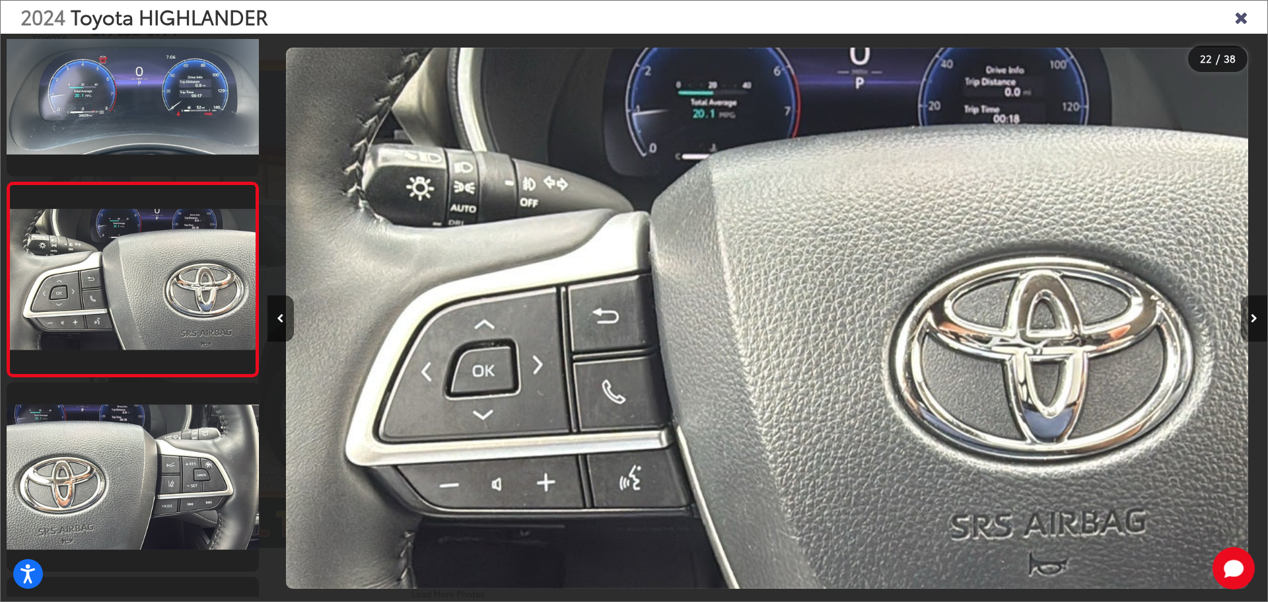
click at [1250, 313] on button "Next image" at bounding box center [1254, 318] width 26 height 46
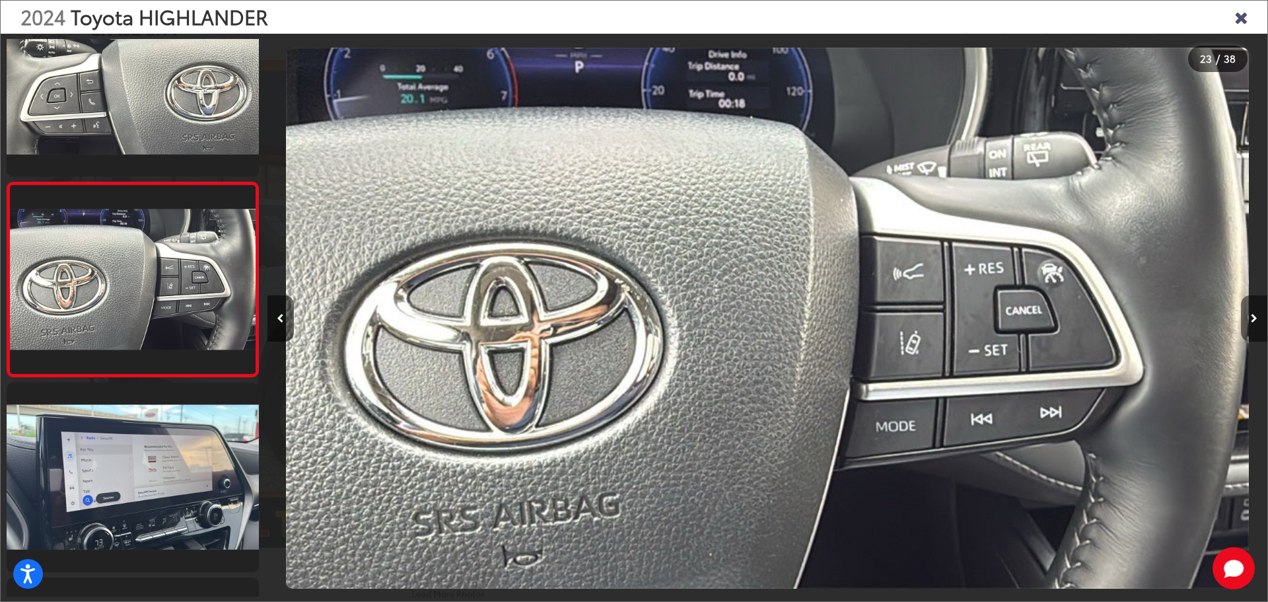
click at [1250, 313] on button "Next image" at bounding box center [1254, 318] width 26 height 46
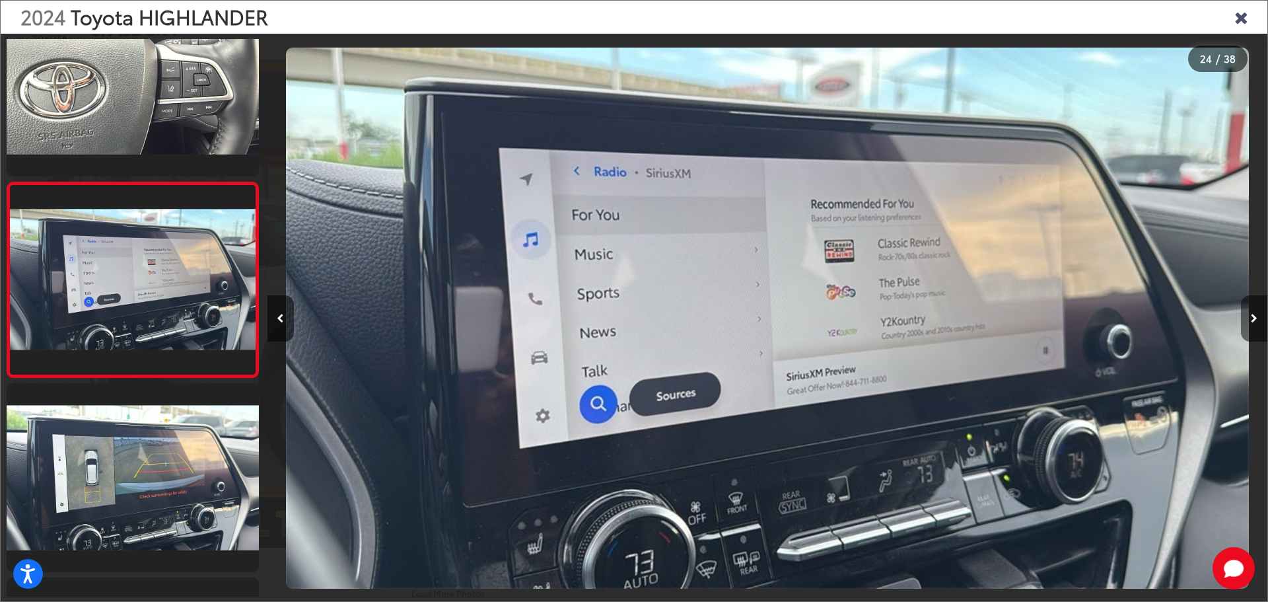
click at [1250, 313] on button "Next image" at bounding box center [1254, 318] width 26 height 46
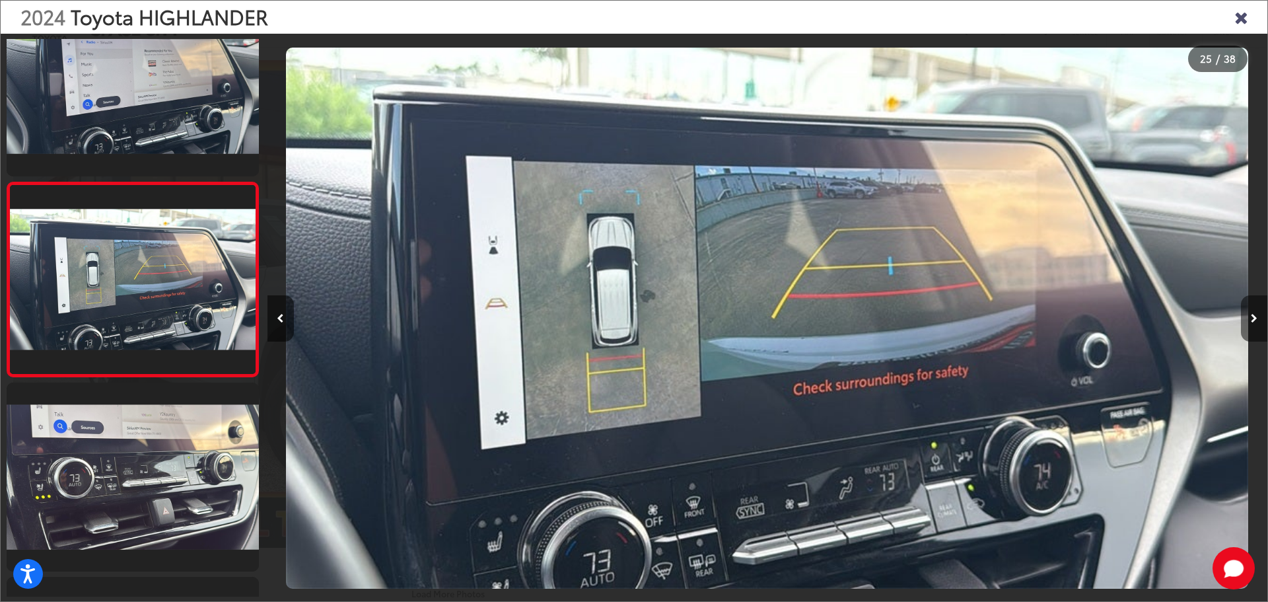
click at [1250, 313] on button "Next image" at bounding box center [1254, 318] width 26 height 46
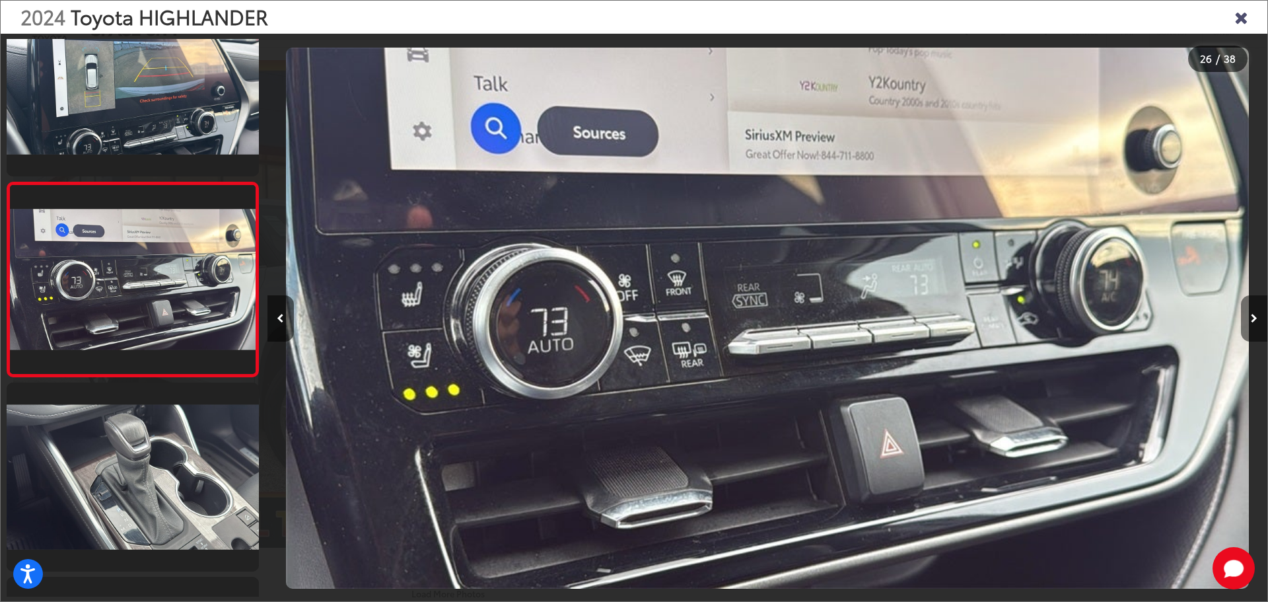
click at [1250, 313] on button "Next image" at bounding box center [1254, 318] width 26 height 46
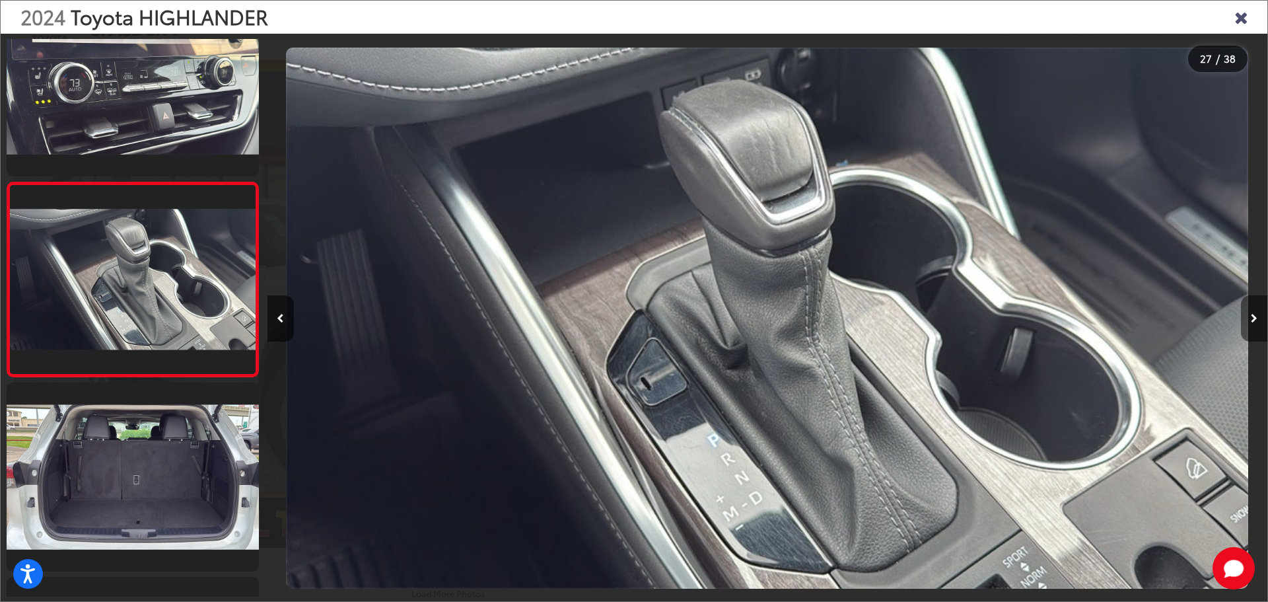
click at [1250, 313] on button "Next image" at bounding box center [1254, 318] width 26 height 46
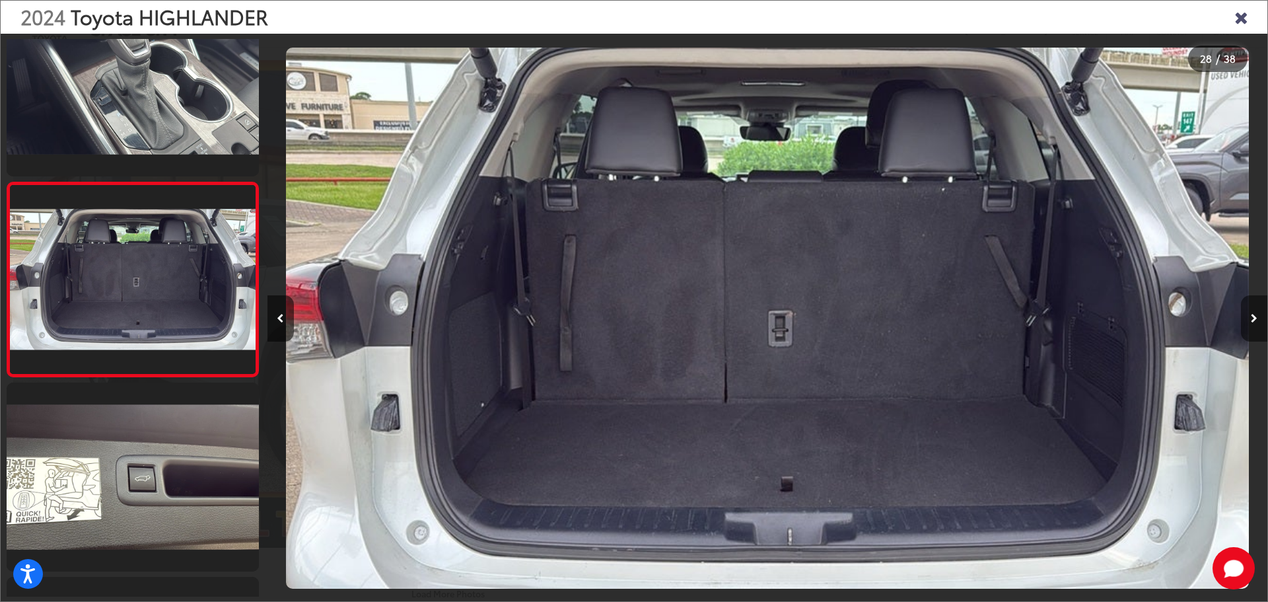
click at [1250, 313] on button "Next image" at bounding box center [1254, 318] width 26 height 46
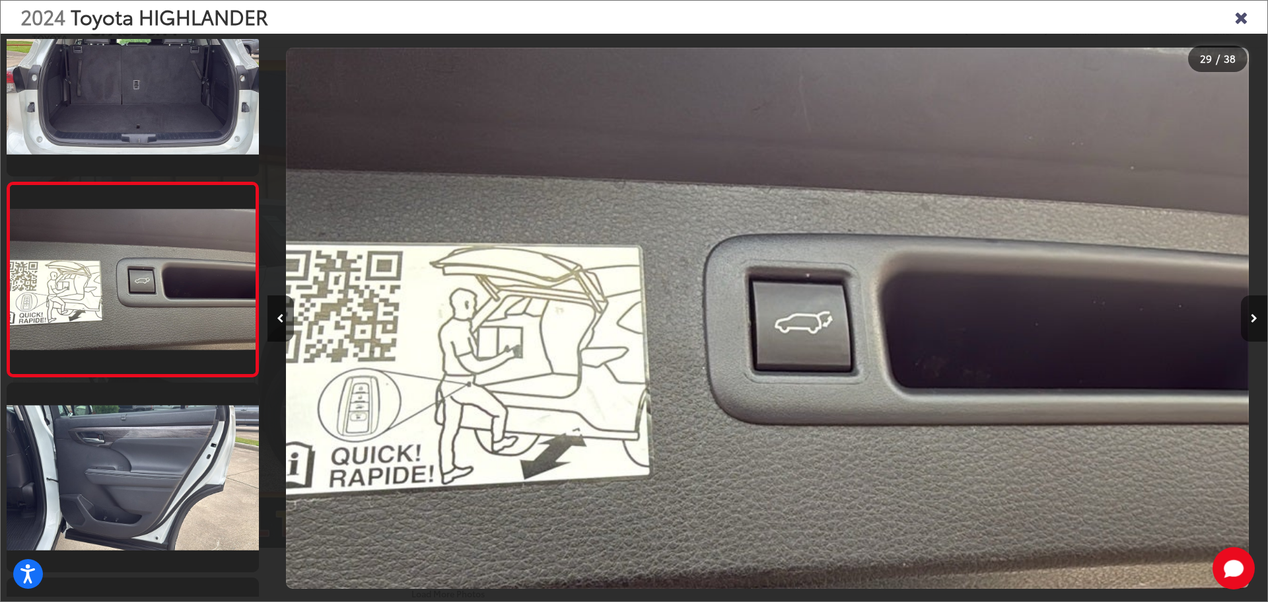
click at [1250, 313] on button "Next image" at bounding box center [1254, 318] width 26 height 46
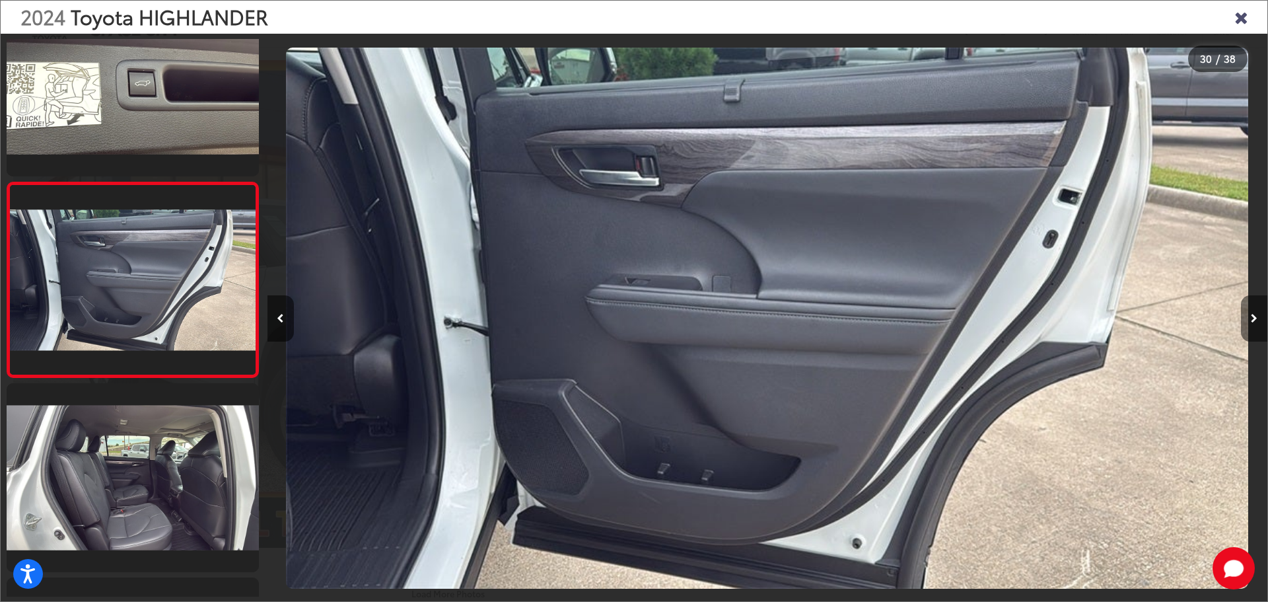
click at [1250, 313] on button "Next image" at bounding box center [1254, 318] width 26 height 46
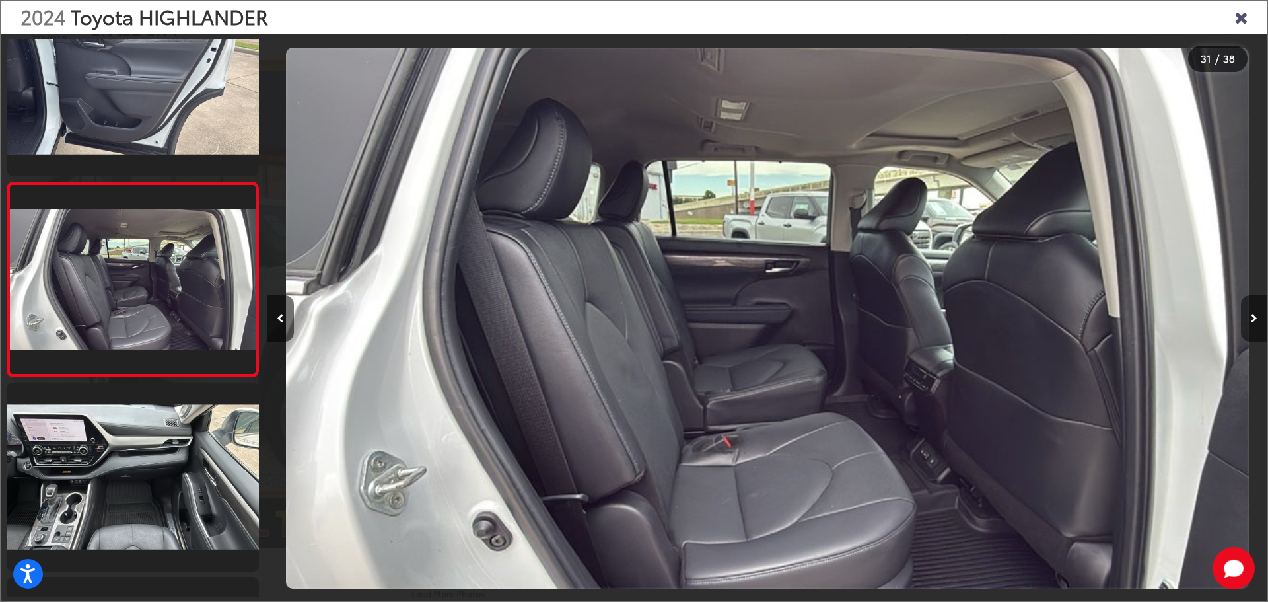
click at [1250, 313] on button "Next image" at bounding box center [1254, 318] width 26 height 46
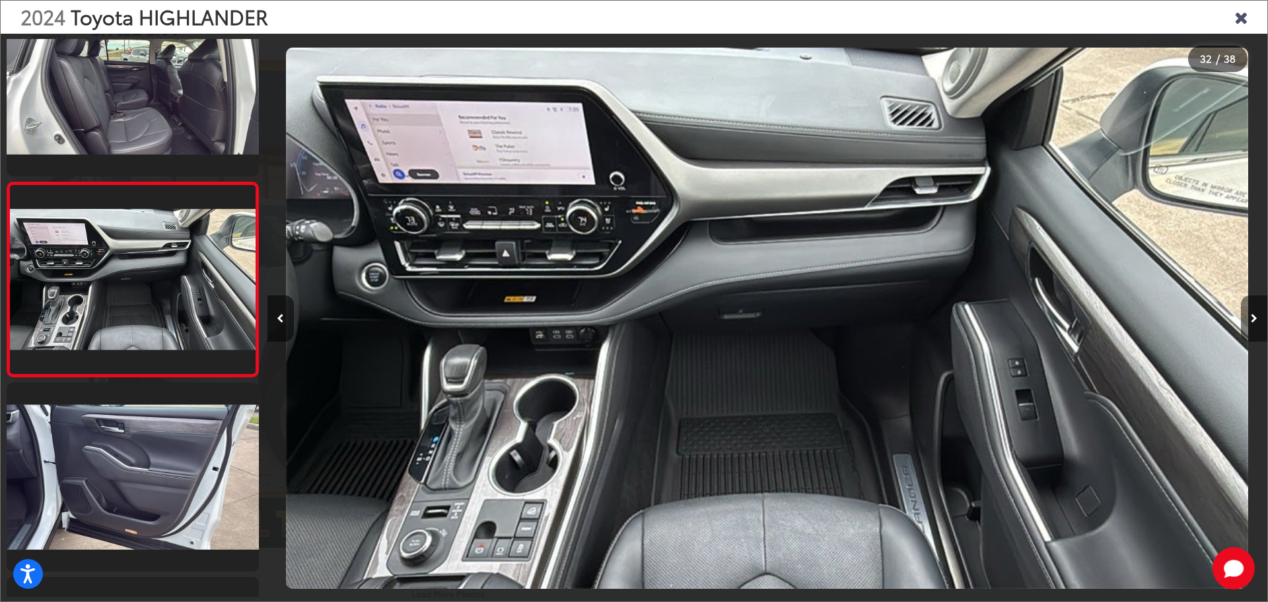
click at [1250, 313] on button "Next image" at bounding box center [1254, 318] width 26 height 46
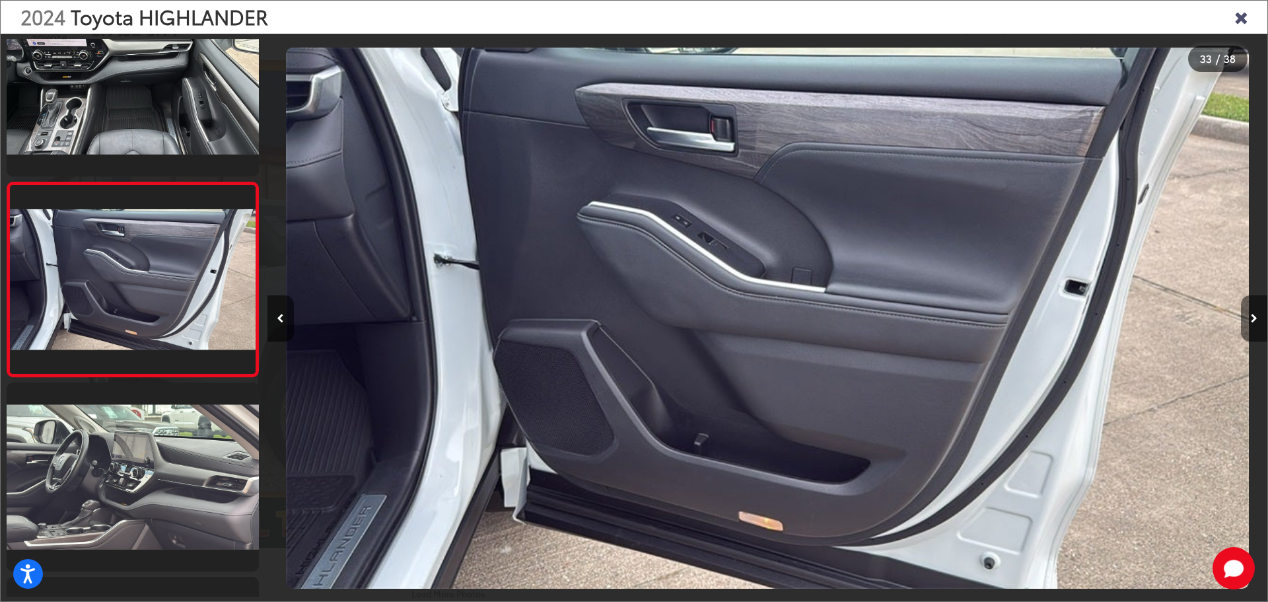
click at [1250, 313] on button "Next image" at bounding box center [1254, 318] width 26 height 46
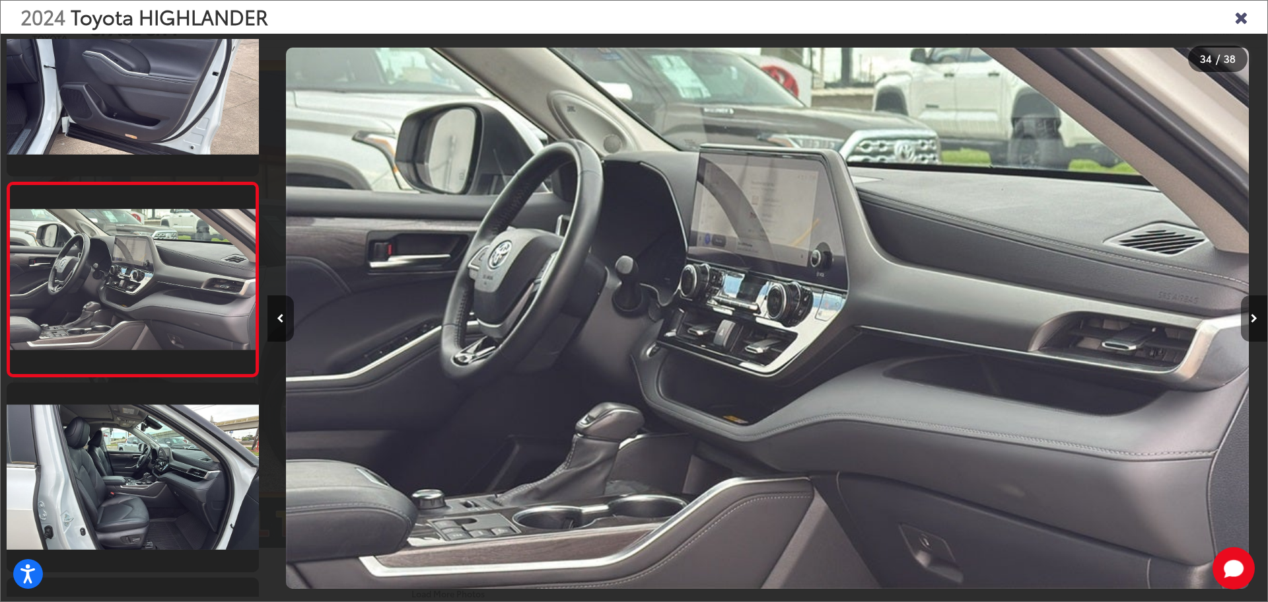
click at [1250, 313] on button "Next image" at bounding box center [1254, 318] width 26 height 46
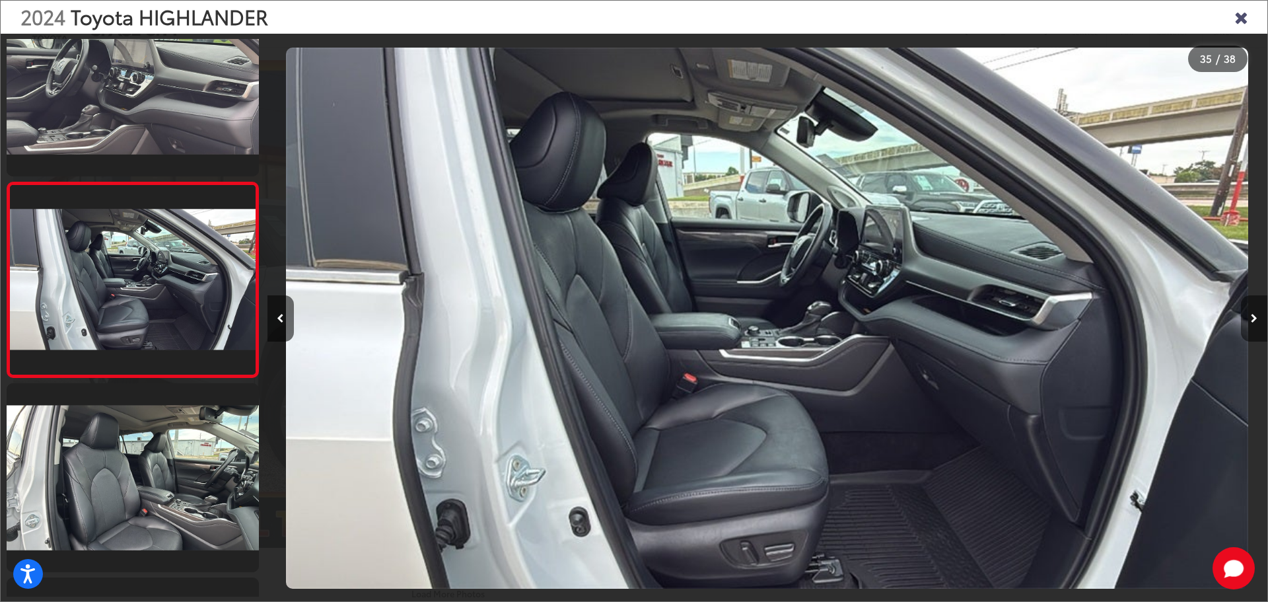
click at [1250, 313] on button "Next image" at bounding box center [1254, 318] width 26 height 46
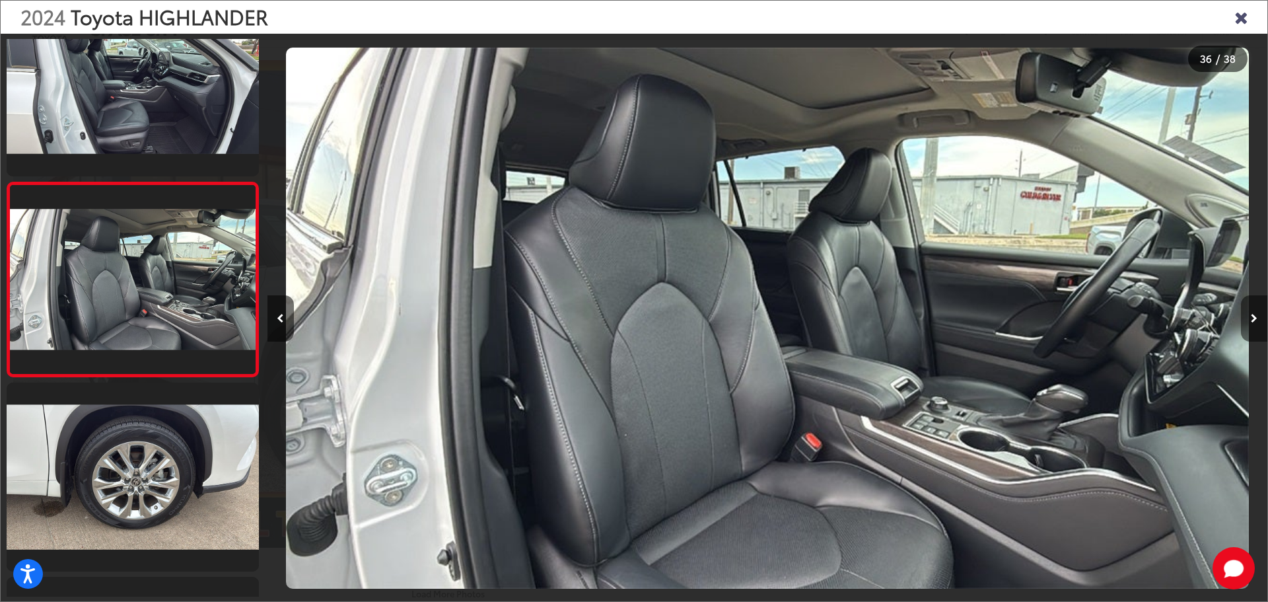
click at [1250, 313] on button "Next image" at bounding box center [1254, 318] width 26 height 46
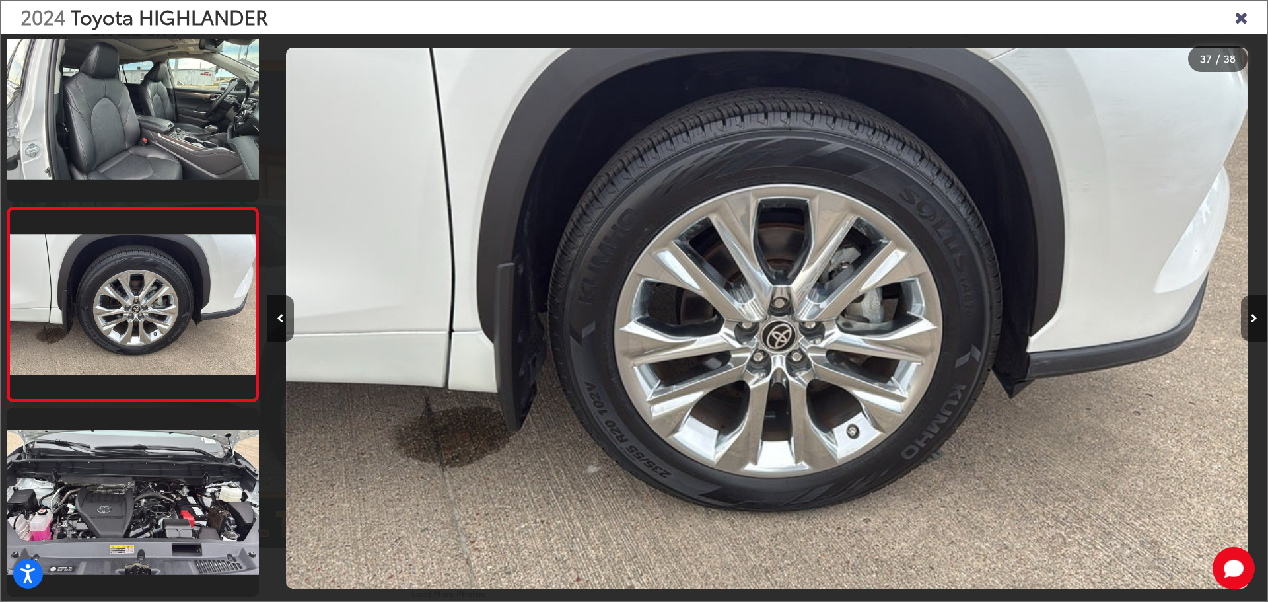
click at [1250, 313] on button "Next image" at bounding box center [1254, 318] width 26 height 46
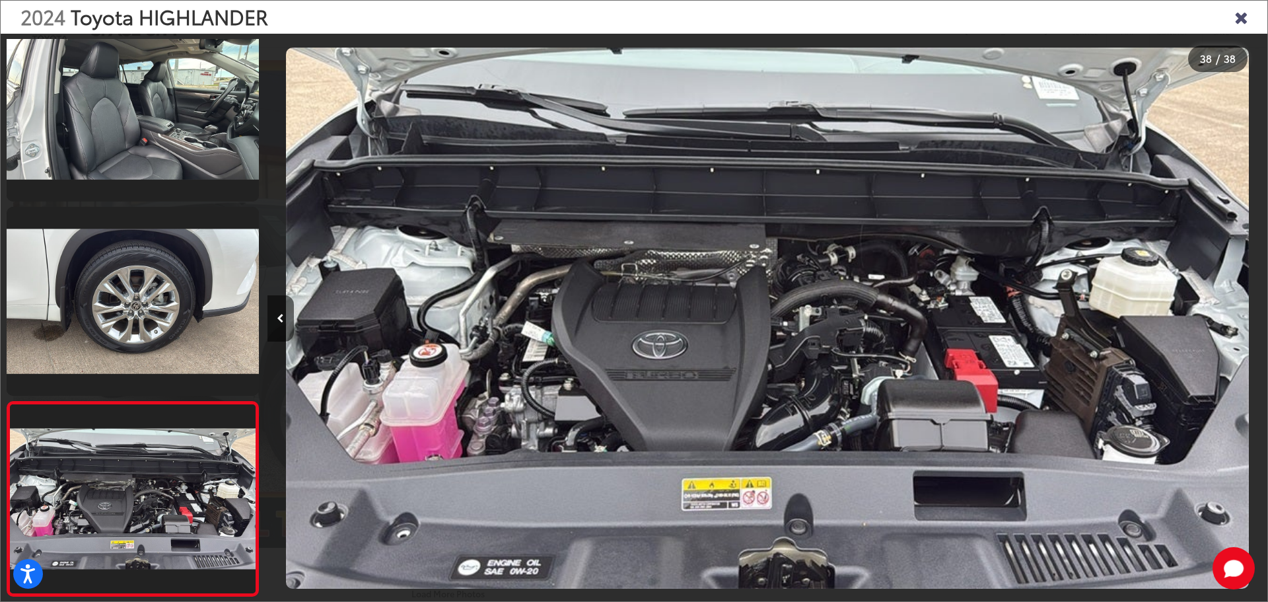
click at [1231, 19] on div "2024 Toyota HIGHLANDER" at bounding box center [634, 17] width 1267 height 33
click at [1241, 19] on icon "Close gallery" at bounding box center [1241, 16] width 13 height 17
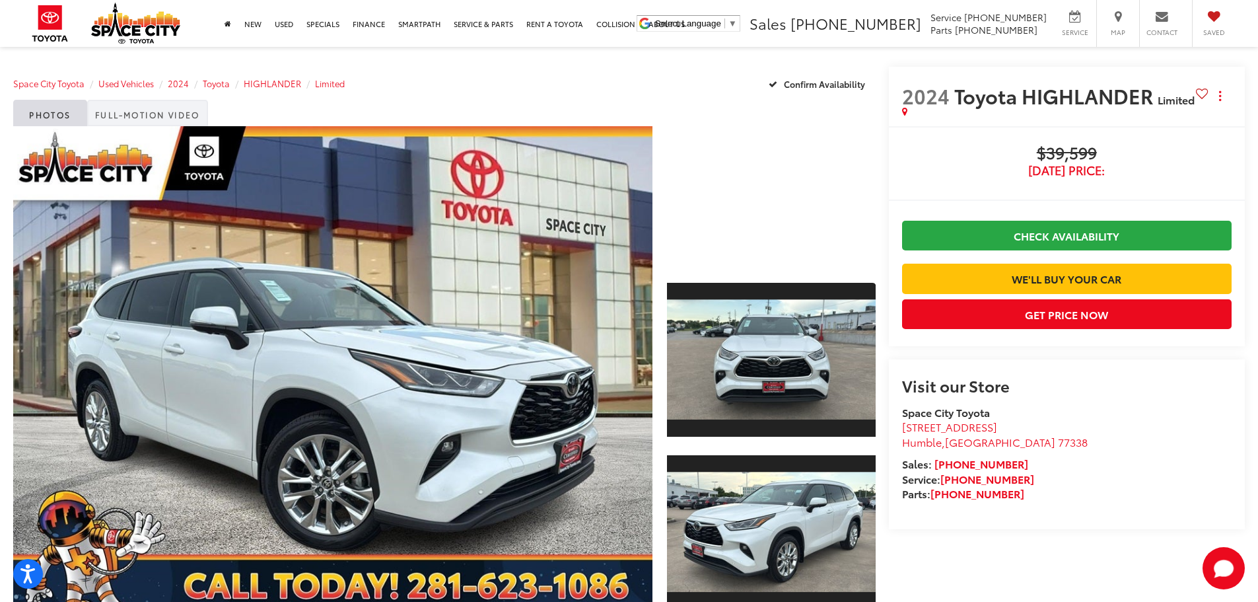
click at [147, 109] on link "Full-Motion Video" at bounding box center [147, 113] width 121 height 26
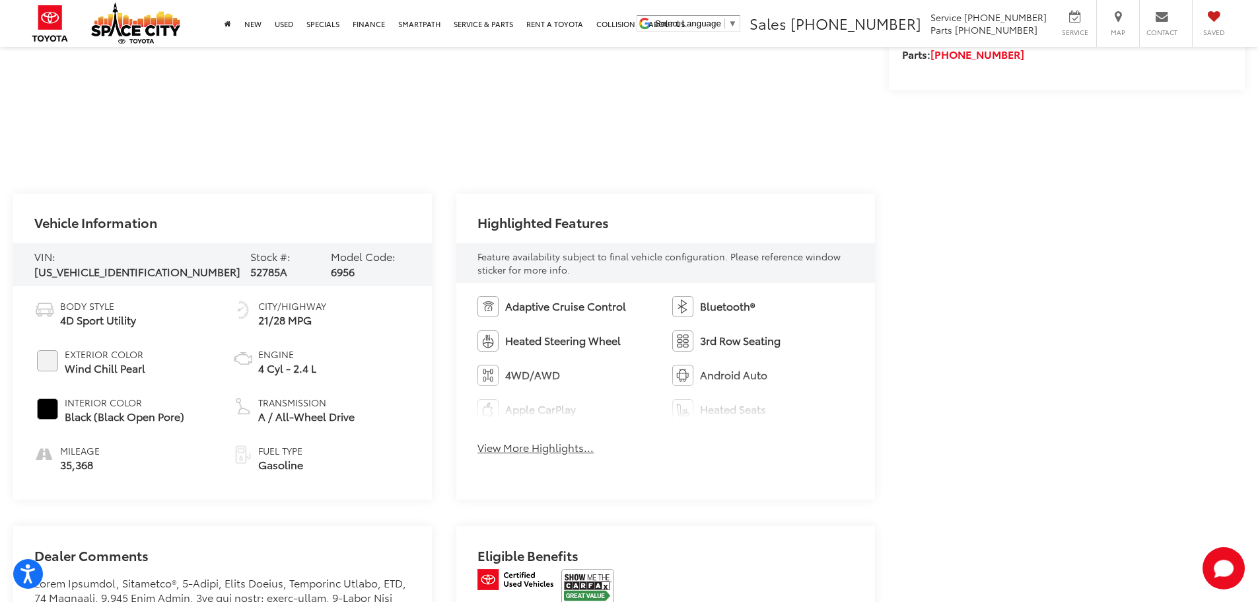
scroll to position [462, 0]
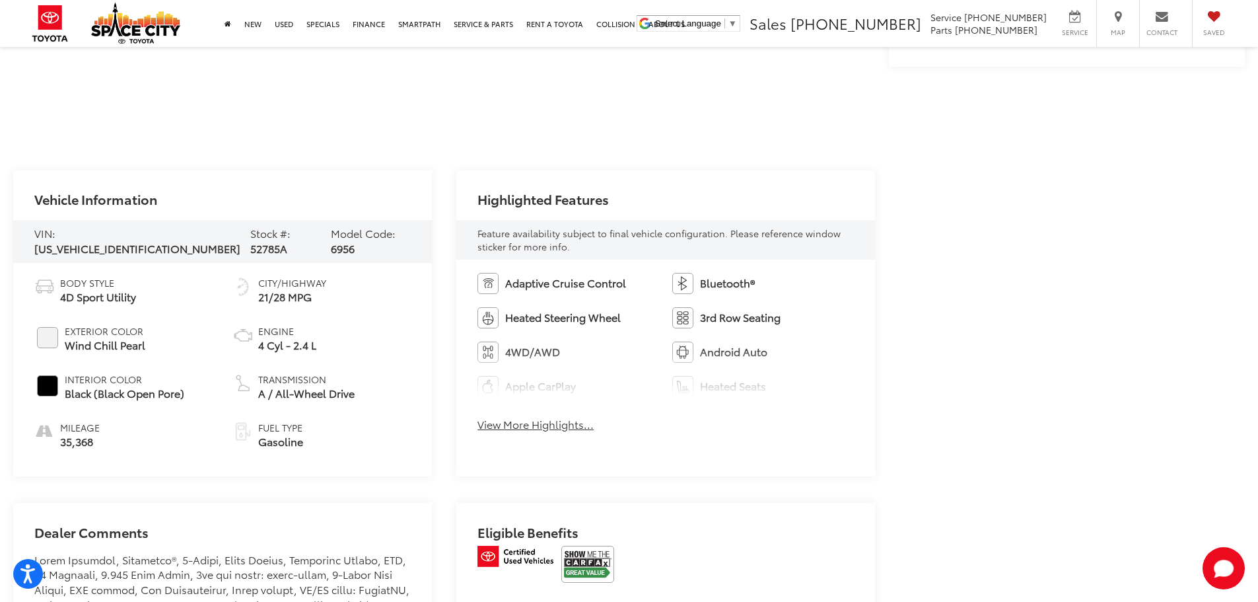
click at [572, 427] on button "View More Highlights..." at bounding box center [536, 424] width 116 height 15
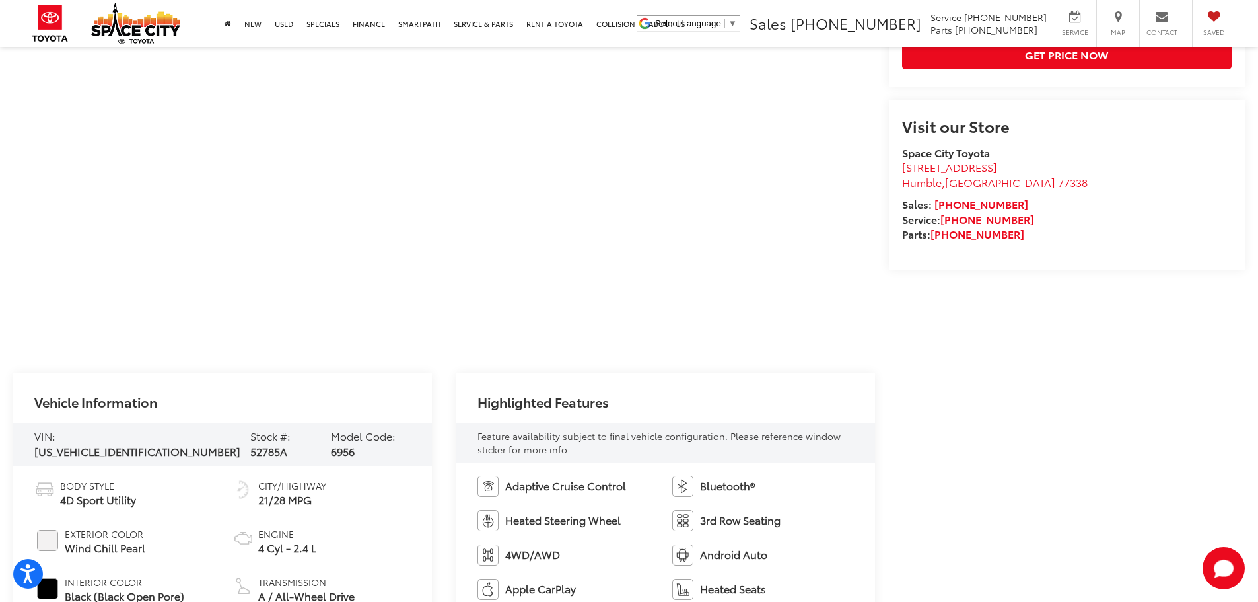
scroll to position [0, 0]
